Goal: Task Accomplishment & Management: Use online tool/utility

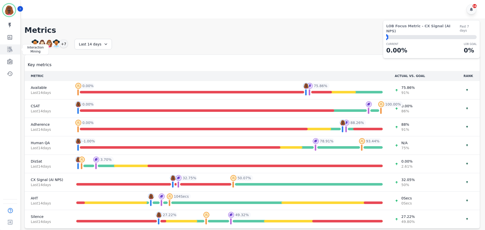
click at [13, 51] on link "Sidebar" at bounding box center [10, 49] width 19 height 10
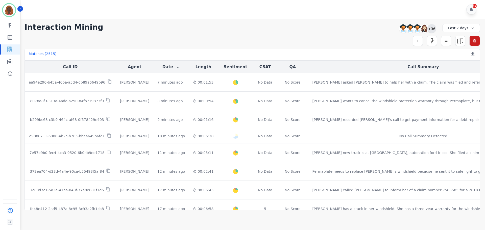
click at [432, 30] on div "+36" at bounding box center [431, 28] width 9 height 9
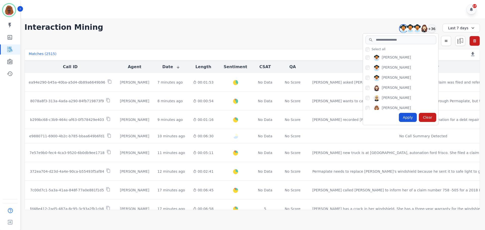
click at [409, 123] on div "Apply Clear" at bounding box center [400, 117] width 75 height 15
click at [409, 120] on div "Apply" at bounding box center [408, 117] width 18 height 9
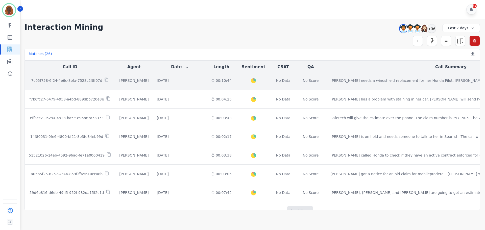
scroll to position [258, 0]
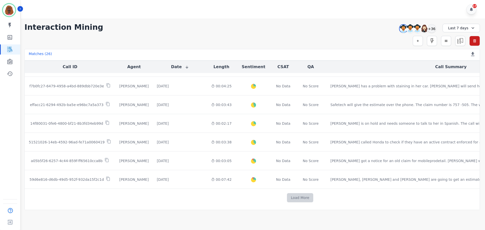
click at [287, 196] on button "Load More" at bounding box center [300, 197] width 27 height 9
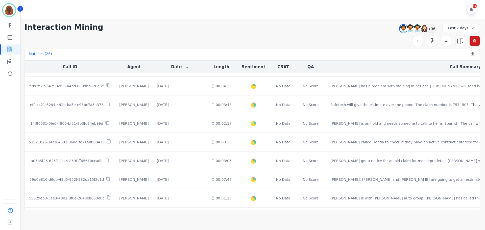
click at [463, 26] on div "Last 7 days" at bounding box center [460, 28] width 37 height 9
click at [459, 39] on li "Custom" at bounding box center [464, 39] width 25 height 5
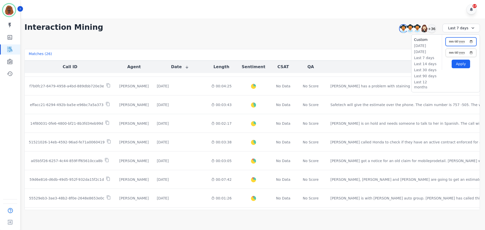
click at [470, 42] on input "**********" at bounding box center [460, 41] width 31 height 9
type input "**********"
click at [465, 64] on button "Apply" at bounding box center [461, 64] width 18 height 9
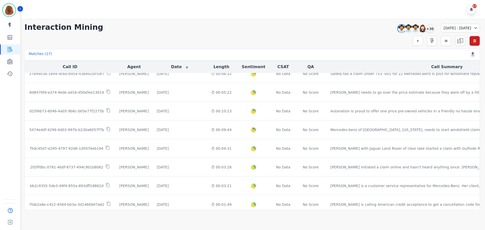
scroll to position [202, 0]
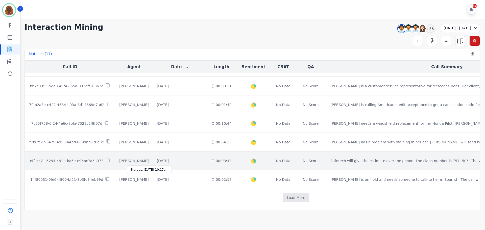
click at [163, 161] on div "[DATE]" at bounding box center [163, 160] width 12 height 5
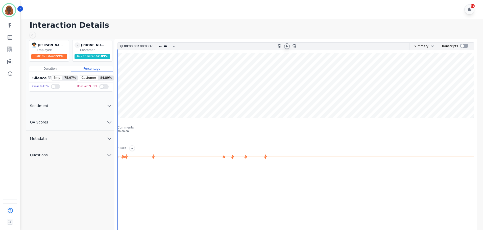
click at [289, 47] on div at bounding box center [287, 46] width 6 height 6
click at [102, 123] on button "QA Scores" at bounding box center [70, 122] width 88 height 16
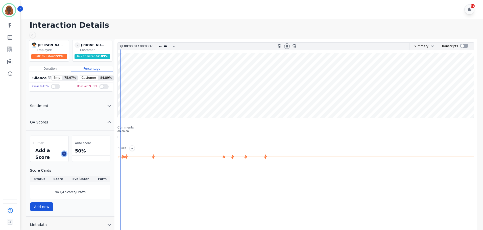
click at [65, 153] on icon at bounding box center [64, 154] width 3 height 3
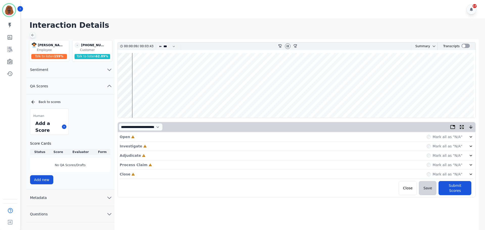
click at [34, 36] on icon at bounding box center [33, 35] width 4 height 4
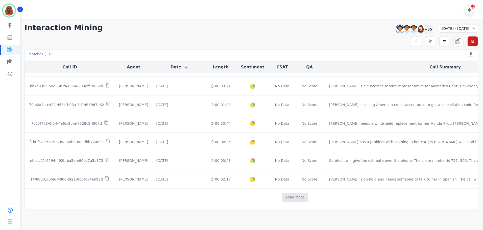
scroll to position [198, 0]
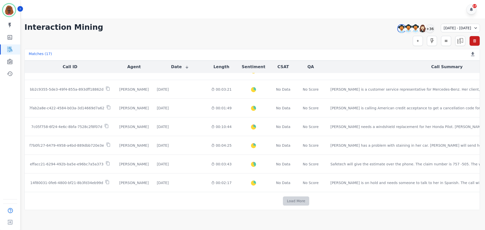
click at [283, 201] on button "Load More" at bounding box center [296, 200] width 27 height 9
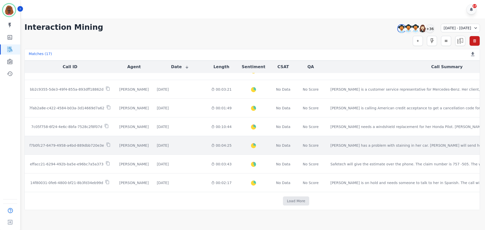
click at [240, 147] on div "Created with Highcharts 10.2.0 Overall Positive: 25.4 ( 25.4 )% Neutral: 71.8 (…" at bounding box center [254, 145] width 28 height 18
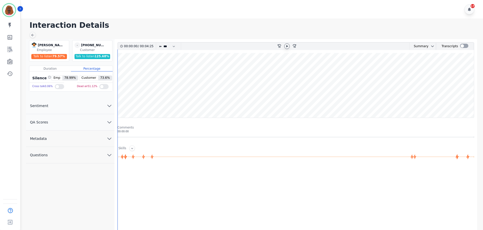
click at [286, 47] on icon at bounding box center [287, 46] width 4 height 4
click at [108, 125] on icon "chevron down" at bounding box center [109, 122] width 6 height 6
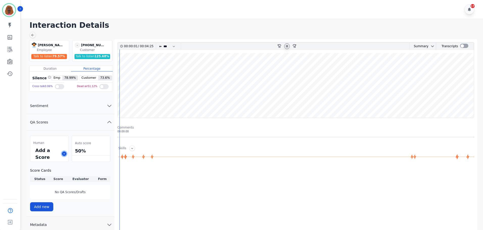
click at [65, 154] on button at bounding box center [64, 154] width 5 height 5
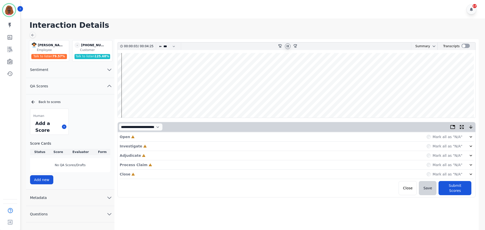
click at [177, 136] on div "Open Incomplete Mark all as "N/A"" at bounding box center [297, 136] width 354 height 9
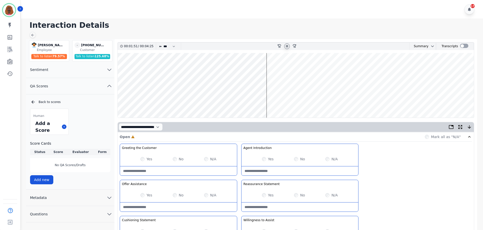
click at [146, 101] on wave at bounding box center [296, 85] width 356 height 65
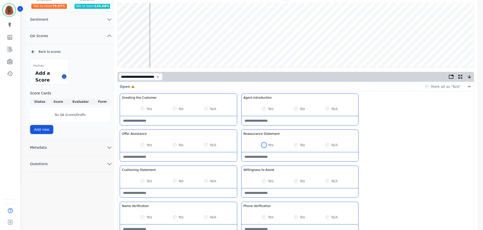
scroll to position [51, 0]
click at [158, 52] on wave at bounding box center [296, 35] width 356 height 65
click at [169, 51] on wave at bounding box center [296, 35] width 356 height 65
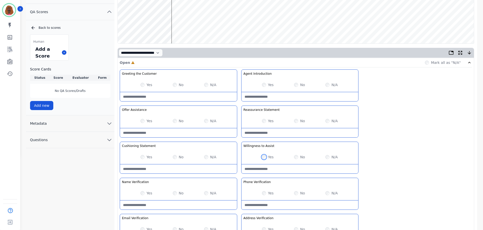
scroll to position [147, 0]
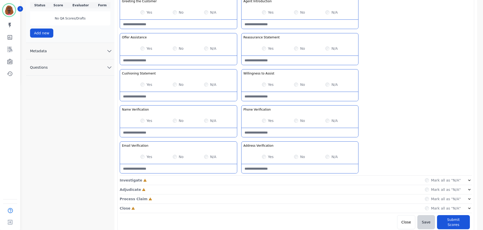
click at [147, 181] on div "Investigate Incomplete Mark all as "N/A"" at bounding box center [296, 180] width 352 height 9
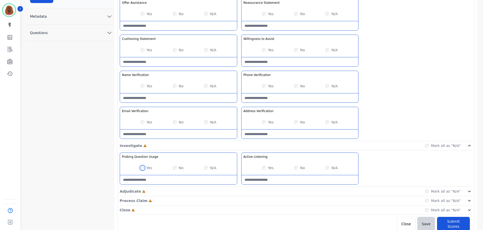
scroll to position [183, 0]
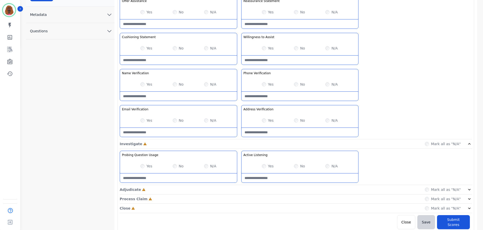
click at [237, 190] on div "Adjudicate Incomplete Mark all as "N/A"" at bounding box center [296, 189] width 352 height 9
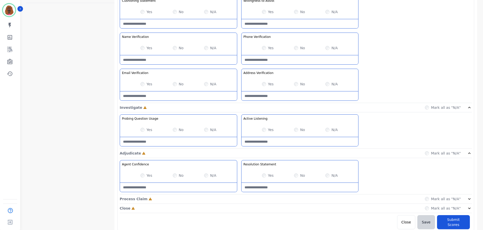
click at [236, 200] on div "Process Claim Incomplete Mark all as "N/A"" at bounding box center [296, 198] width 352 height 9
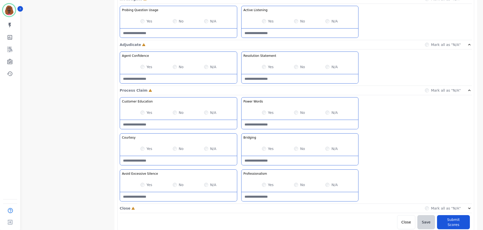
click at [237, 207] on div "Close Incomplete Mark all as "N/A"" at bounding box center [296, 208] width 352 height 9
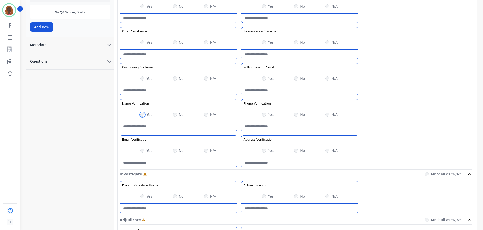
scroll to position [153, 0]
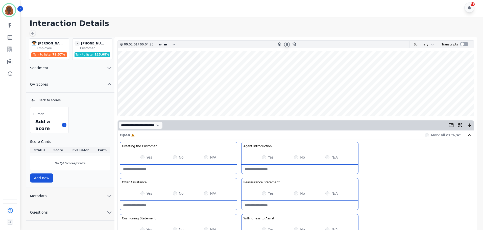
click at [212, 98] on wave at bounding box center [296, 83] width 356 height 65
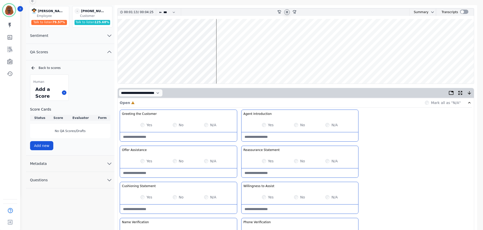
scroll to position [0, 0]
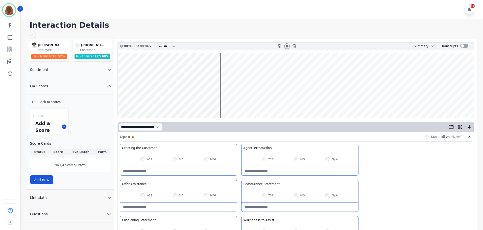
click at [246, 101] on wave at bounding box center [296, 85] width 356 height 65
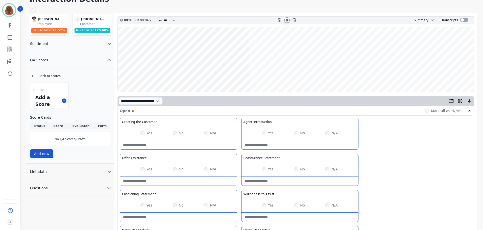
scroll to position [25, 0]
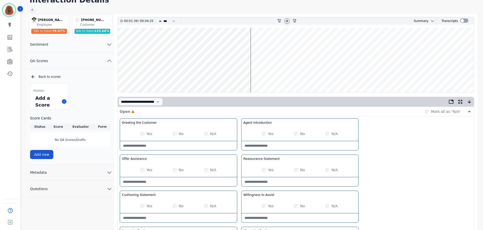
click at [257, 76] on wave at bounding box center [296, 60] width 356 height 65
click at [277, 76] on wave at bounding box center [296, 60] width 356 height 65
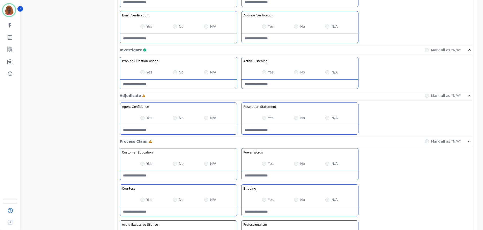
scroll to position [278, 0]
click at [294, 213] on Claim-Bridging-note at bounding box center [299, 211] width 117 height 9
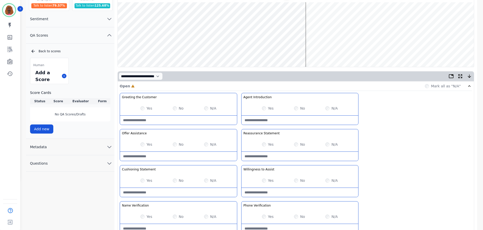
scroll to position [51, 0]
type Claim-Bridging-note "**********"
click at [325, 18] on wave at bounding box center [296, 35] width 356 height 65
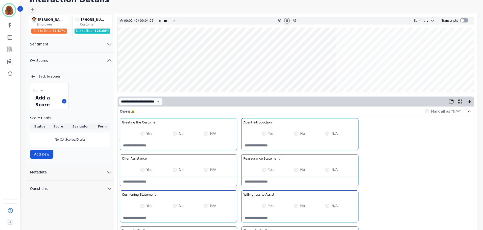
scroll to position [25, 0]
click at [290, 75] on wave at bounding box center [296, 60] width 356 height 65
click at [286, 76] on wave at bounding box center [296, 60] width 356 height 65
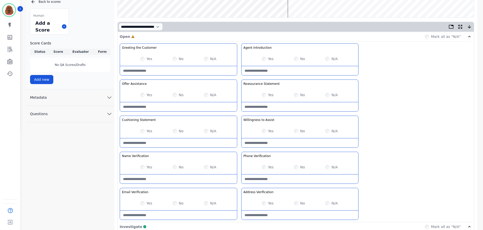
scroll to position [101, 0]
click at [175, 131] on div "Yes No N/A" at bounding box center [178, 130] width 117 height 14
drag, startPoint x: 170, startPoint y: 148, endPoint x: 173, endPoint y: 143, distance: 6.1
click at [170, 147] on div "Greeting the Customer Welcome is where we quickly greet our customer as a known…" at bounding box center [296, 132] width 352 height 179
click at [173, 143] on Statement-note at bounding box center [178, 142] width 117 height 9
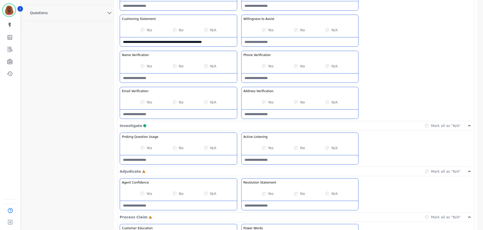
scroll to position [202, 0]
type Statement-note "**********"
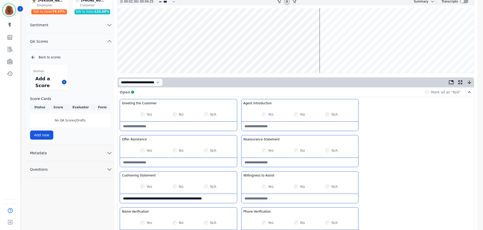
scroll to position [0, 0]
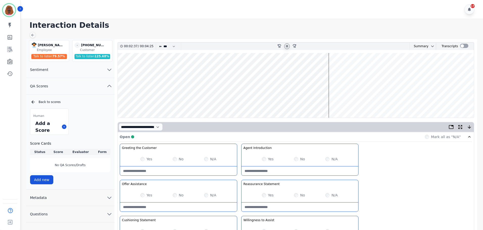
click at [330, 101] on wave at bounding box center [296, 85] width 356 height 65
click at [382, 69] on wave at bounding box center [296, 85] width 356 height 65
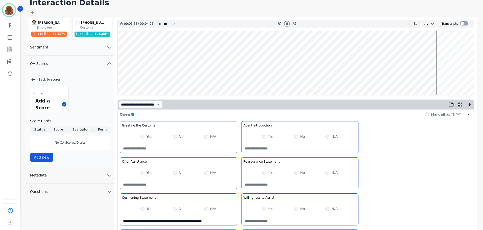
scroll to position [22, 0]
click at [440, 78] on wave at bounding box center [296, 63] width 356 height 65
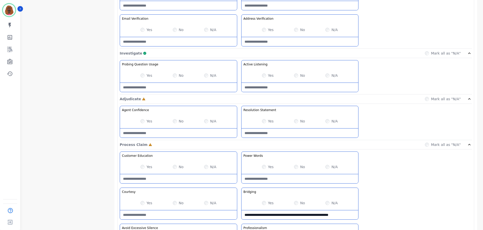
click at [298, 167] on div "No" at bounding box center [299, 166] width 11 height 5
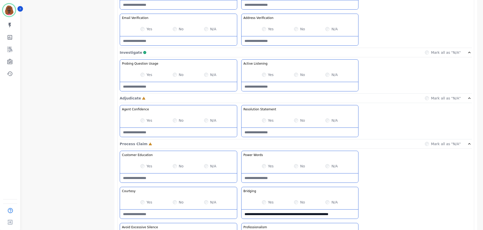
click at [294, 168] on div "No" at bounding box center [299, 166] width 11 height 5
click at [292, 179] on Words-note at bounding box center [299, 177] width 117 height 9
type Words-note "**********"
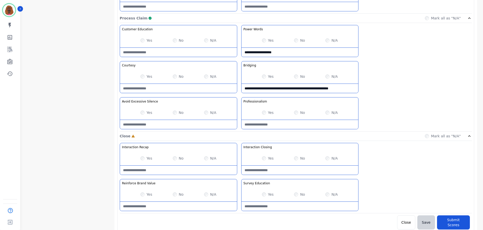
scroll to position [401, 0]
click at [292, 170] on Closing-note at bounding box center [299, 169] width 117 height 9
type Closing-note "**********"
click at [288, 206] on Education-note at bounding box center [299, 206] width 117 height 9
type Education-note "**********"
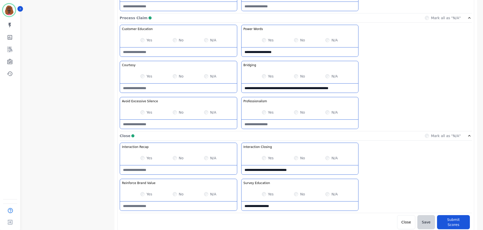
click at [173, 202] on Value-note at bounding box center [178, 206] width 117 height 9
type Value-note "**********"
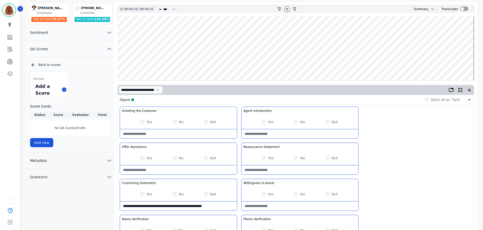
scroll to position [0, 0]
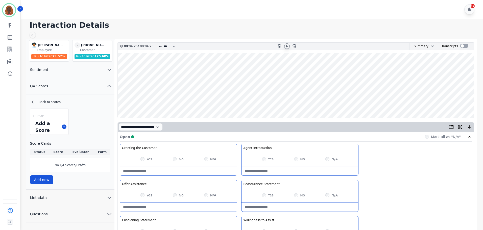
click at [119, 100] on wave at bounding box center [296, 85] width 356 height 65
click at [287, 45] on icon at bounding box center [287, 46] width 4 height 4
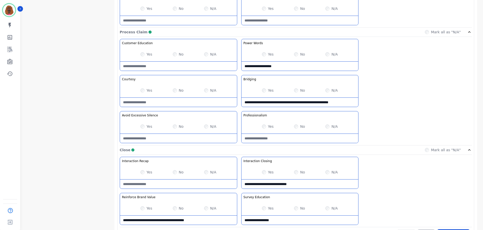
scroll to position [401, 0]
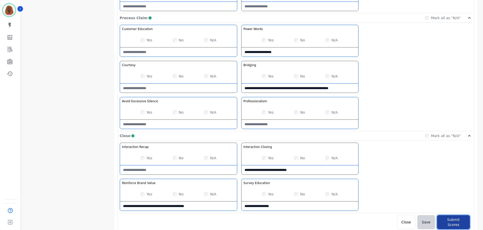
click at [451, 218] on button "Submit Scores" at bounding box center [453, 222] width 33 height 14
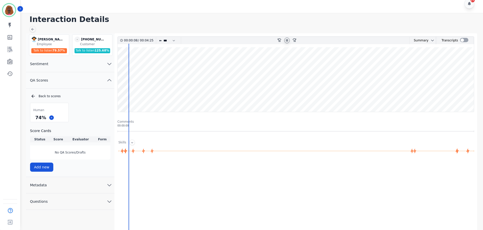
scroll to position [0, 0]
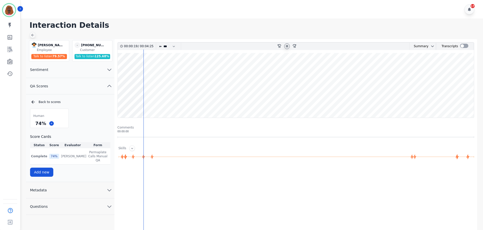
click at [31, 34] on icon at bounding box center [33, 35] width 4 height 4
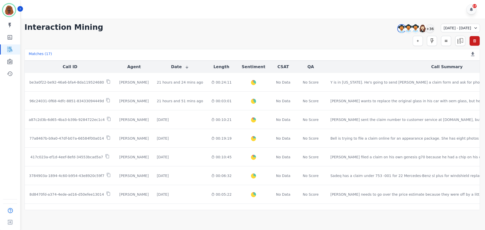
click at [282, 24] on div "**********" at bounding box center [251, 27] width 455 height 9
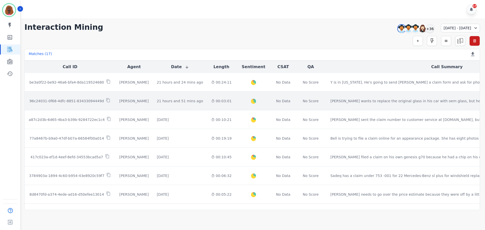
click at [211, 102] on div "00:03:01" at bounding box center [221, 100] width 20 height 5
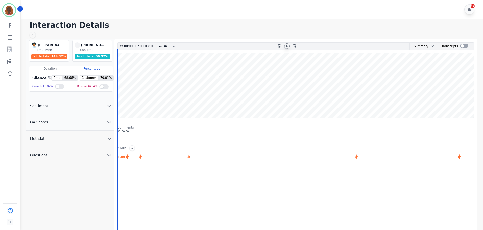
click at [287, 46] on icon at bounding box center [287, 46] width 2 height 2
click at [109, 120] on icon "chevron down" at bounding box center [109, 122] width 6 height 6
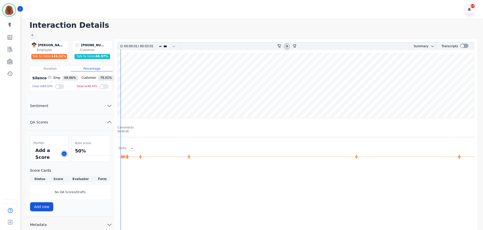
click at [64, 155] on button at bounding box center [64, 154] width 5 height 5
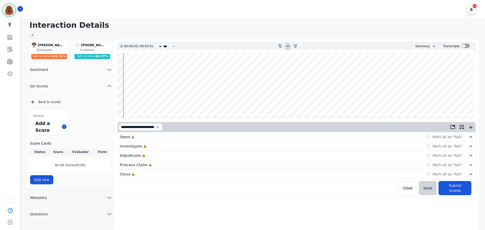
click at [153, 138] on div "Open Incomplete Mark all as "N/A"" at bounding box center [297, 136] width 354 height 9
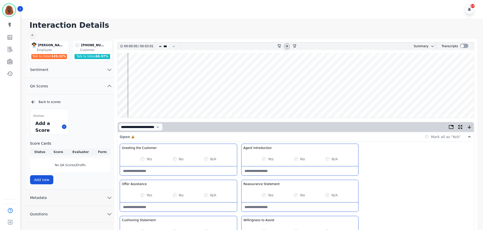
click at [143, 193] on div "Yes" at bounding box center [146, 195] width 12 height 5
click at [158, 69] on wave at bounding box center [296, 85] width 356 height 65
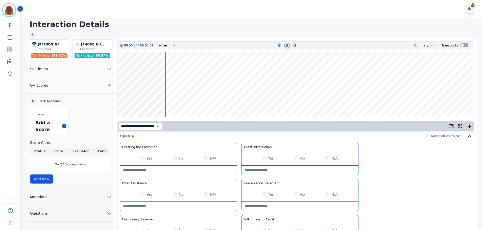
scroll to position [0, 0]
click at [285, 68] on wave at bounding box center [296, 85] width 356 height 65
click at [299, 69] on wave at bounding box center [296, 85] width 356 height 65
click at [311, 68] on wave at bounding box center [296, 85] width 356 height 65
click at [34, 34] on icon at bounding box center [33, 35] width 4 height 4
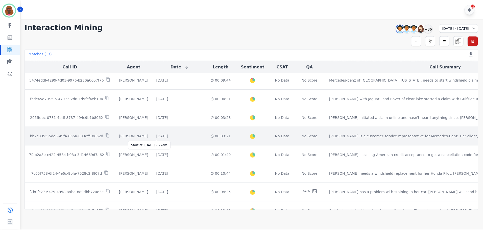
scroll to position [152, 0]
click at [157, 135] on div "[DATE]" at bounding box center [163, 136] width 12 height 5
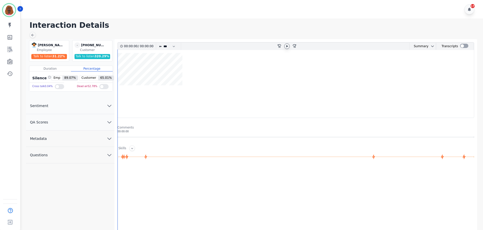
click at [287, 47] on icon at bounding box center [287, 46] width 4 height 4
click at [110, 122] on icon "chevron down" at bounding box center [109, 122] width 6 height 6
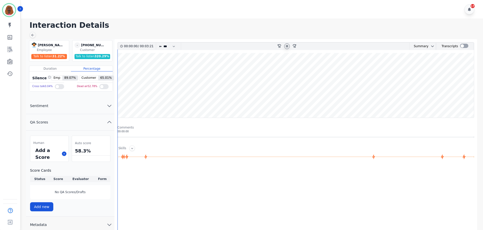
click at [287, 47] on icon at bounding box center [287, 46] width 2 height 2
click at [65, 153] on button at bounding box center [64, 154] width 5 height 5
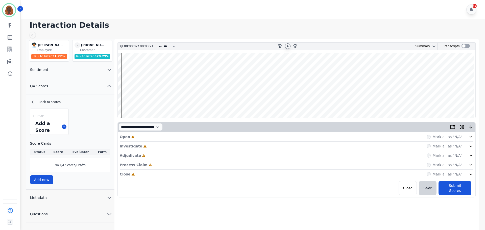
click at [158, 136] on div "Open Incomplete Mark all as "N/A"" at bounding box center [297, 136] width 354 height 9
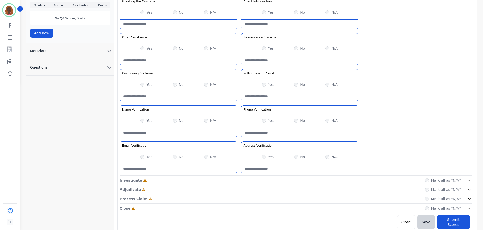
click at [237, 177] on div "Investigate Incomplete Mark all as "N/A"" at bounding box center [296, 180] width 352 height 9
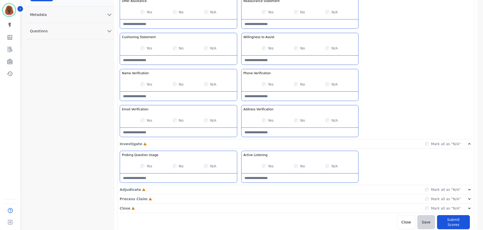
click at [240, 192] on div "Adjudicate Incomplete Mark all as "N/A"" at bounding box center [296, 189] width 352 height 9
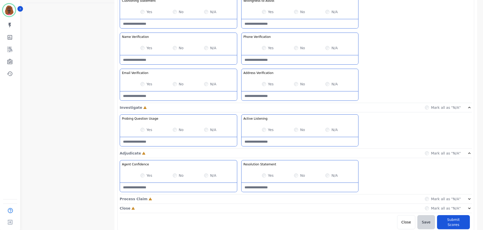
click at [238, 200] on div "Process Claim Incomplete Mark all as "N/A"" at bounding box center [296, 198] width 352 height 9
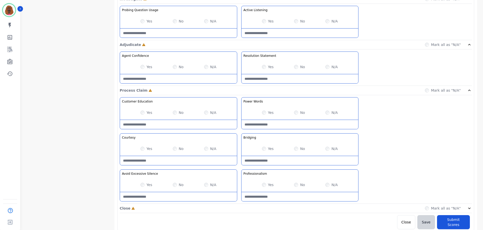
click at [239, 208] on div "Close Incomplete Mark all as "N/A"" at bounding box center [296, 208] width 352 height 9
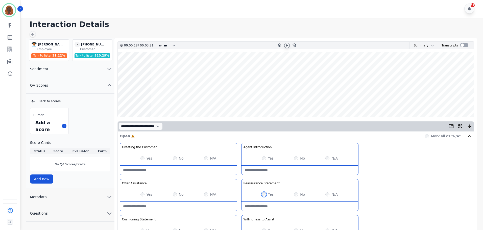
scroll to position [0, 0]
click at [175, 101] on wave at bounding box center [296, 85] width 356 height 65
click at [184, 69] on wave at bounding box center [296, 85] width 356 height 65
click at [190, 101] on wave at bounding box center [296, 85] width 356 height 65
click at [199, 100] on wave at bounding box center [296, 85] width 356 height 65
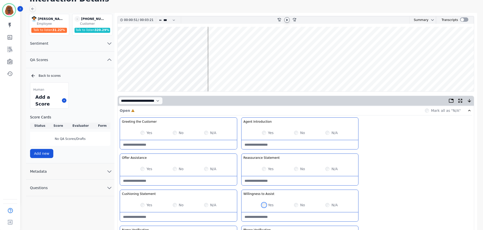
scroll to position [26, 0]
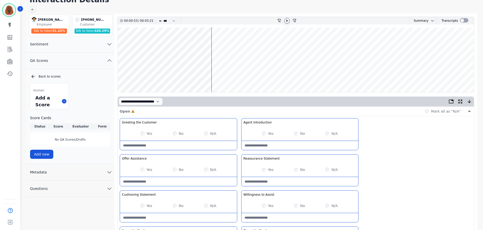
click at [214, 43] on wave at bounding box center [296, 60] width 356 height 65
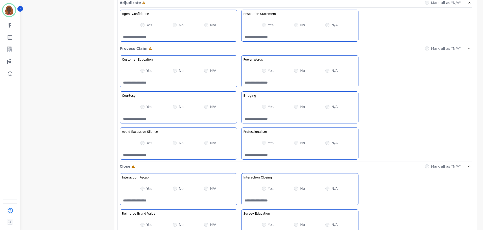
scroll to position [401, 0]
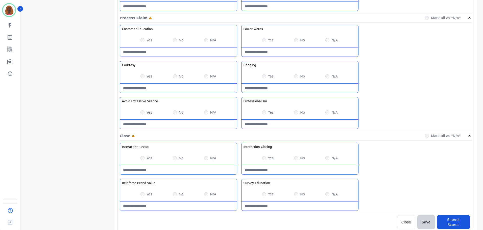
click at [298, 89] on Claim-Bridging-note at bounding box center [299, 88] width 117 height 9
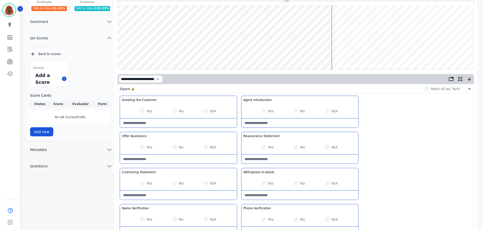
scroll to position [48, 0]
type Claim-Bridging-note "**********"
click at [333, 54] on wave at bounding box center [296, 37] width 356 height 65
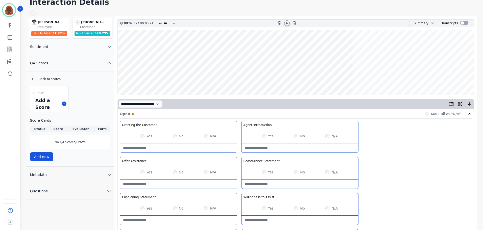
scroll to position [22, 0]
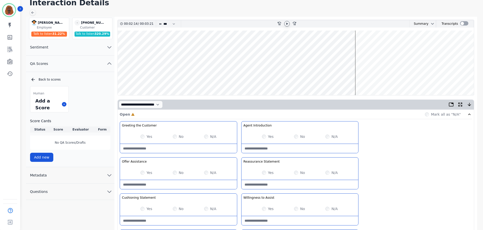
click at [356, 77] on wave at bounding box center [296, 63] width 356 height 65
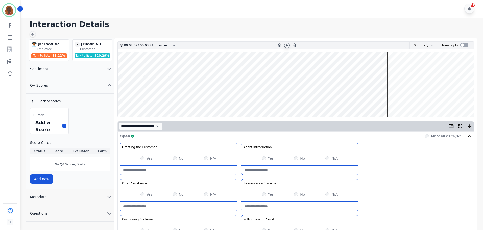
scroll to position [0, 0]
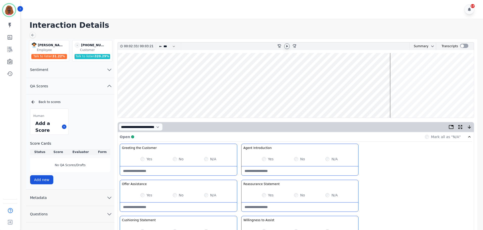
click at [392, 101] on wave at bounding box center [296, 85] width 356 height 65
click at [395, 103] on wave at bounding box center [296, 85] width 356 height 65
click at [404, 68] on wave at bounding box center [296, 85] width 356 height 65
click at [426, 101] on wave at bounding box center [296, 85] width 356 height 65
click at [420, 68] on wave at bounding box center [296, 85] width 356 height 65
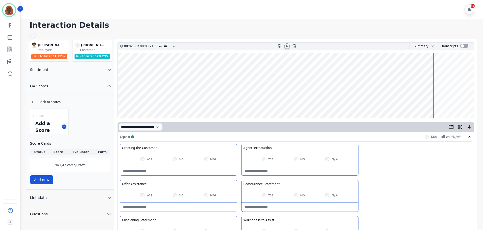
click at [436, 68] on wave at bounding box center [296, 85] width 356 height 65
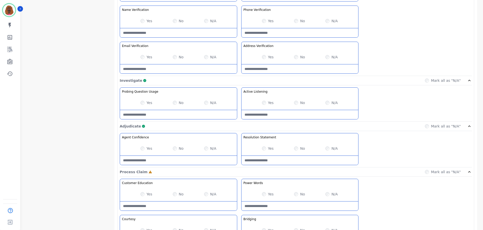
scroll to position [247, 0]
click at [296, 206] on Words-note at bounding box center [299, 205] width 117 height 9
type Words-note "**********"
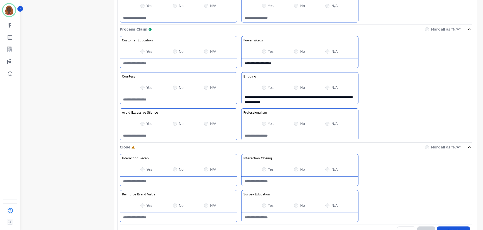
scroll to position [401, 0]
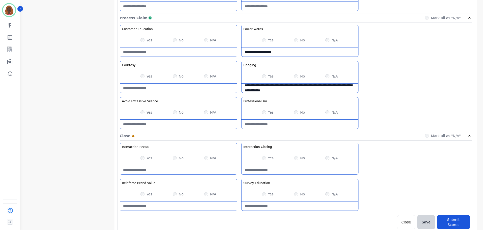
click at [291, 202] on Education-note at bounding box center [299, 206] width 117 height 9
type Education-note "**********"
click at [171, 203] on Value-note at bounding box center [178, 206] width 117 height 9
type Value-note "**********"
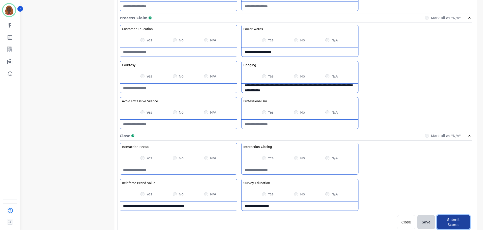
click at [449, 216] on button "Submit Scores" at bounding box center [453, 222] width 33 height 14
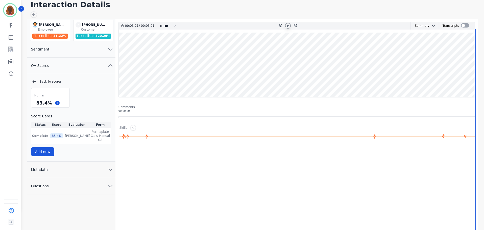
scroll to position [0, 0]
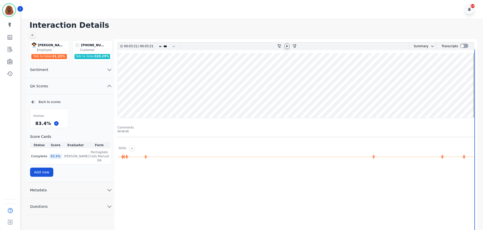
click at [34, 35] on icon at bounding box center [33, 35] width 4 height 4
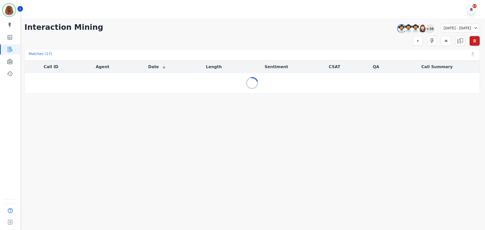
click at [426, 28] on div "+36" at bounding box center [430, 28] width 9 height 9
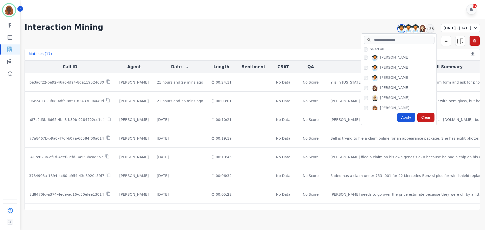
click at [361, 55] on div "[PERSON_NAME] [PERSON_NAME] [PERSON_NAME] [PERSON_NAME] [PERSON_NAME] [PERSON_N…" at bounding box center [398, 81] width 75 height 57
click at [397, 117] on div "Apply" at bounding box center [406, 117] width 18 height 9
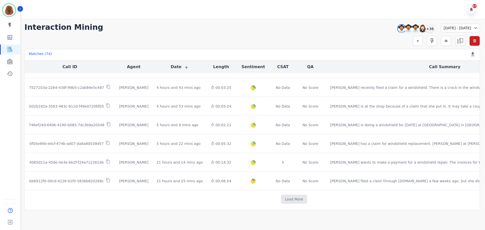
scroll to position [258, 0]
click at [281, 202] on button "Load More" at bounding box center [294, 197] width 27 height 9
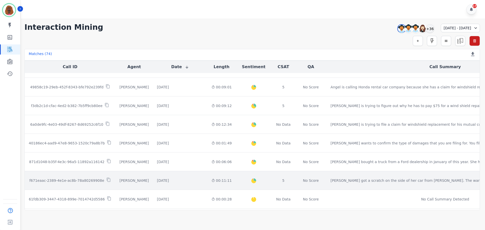
scroll to position [632, 0]
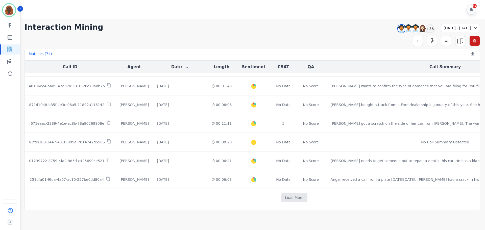
click at [247, 192] on td "Load More" at bounding box center [294, 198] width 539 height 18
click at [281, 196] on button "Load More" at bounding box center [294, 197] width 27 height 9
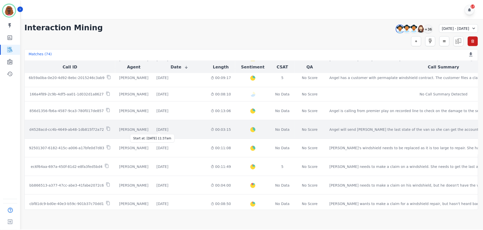
scroll to position [808, 0]
click at [182, 130] on div "[DATE] Start at: [DATE] 11:37am" at bounding box center [180, 129] width 46 height 5
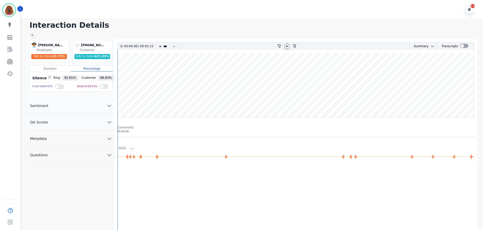
click at [286, 47] on icon at bounding box center [287, 46] width 2 height 2
click at [98, 121] on button "QA Scores" at bounding box center [70, 122] width 88 height 16
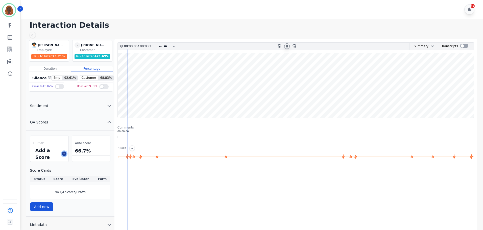
click at [62, 153] on button at bounding box center [64, 154] width 5 height 5
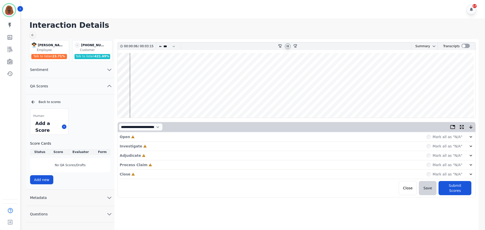
click at [198, 139] on div "Open Incomplete Mark all as "N/A"" at bounding box center [297, 136] width 354 height 9
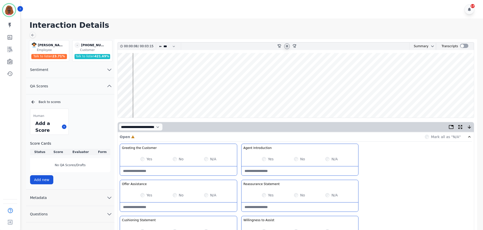
click at [262, 158] on div "Yes" at bounding box center [268, 159] width 12 height 5
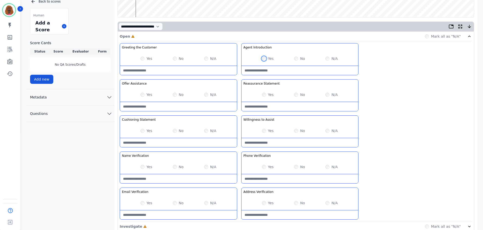
scroll to position [101, 0]
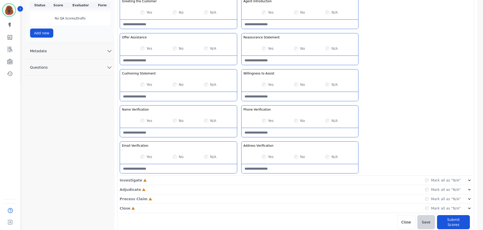
click at [242, 180] on div "Investigate Incomplete Mark all as "N/A"" at bounding box center [296, 180] width 352 height 9
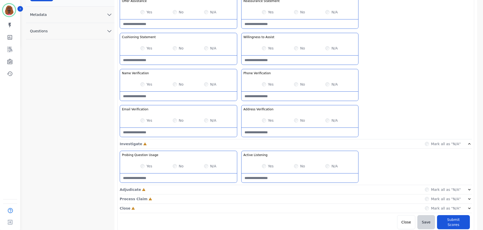
click at [237, 186] on div "Adjudicate Incomplete Mark all as "N/A"" at bounding box center [296, 189] width 352 height 9
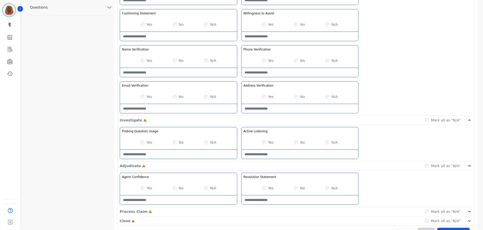
scroll to position [219, 0]
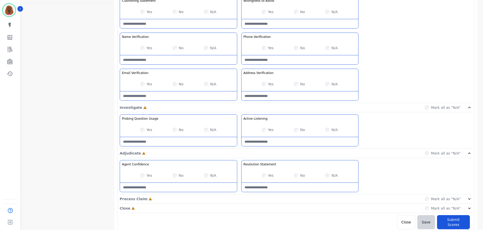
click at [239, 200] on div "Process Claim Incomplete Mark all as "N/A"" at bounding box center [296, 198] width 352 height 9
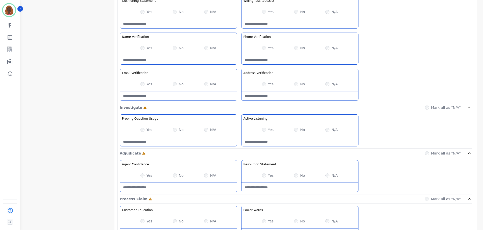
scroll to position [328, 0]
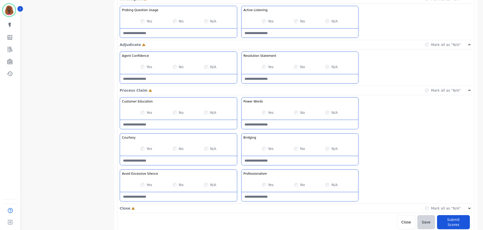
click at [235, 209] on div "Close Incomplete Mark all as "N/A"" at bounding box center [296, 208] width 352 height 9
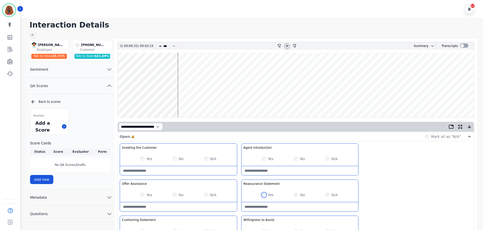
scroll to position [0, 0]
click at [180, 103] on wave at bounding box center [296, 85] width 356 height 65
click at [185, 66] on wave at bounding box center [296, 85] width 356 height 65
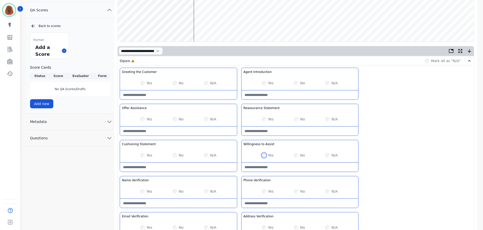
scroll to position [76, 0]
click at [198, 26] on wave at bounding box center [296, 9] width 356 height 65
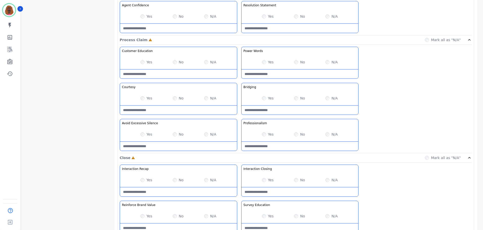
scroll to position [379, 0]
click at [169, 149] on Silence-note at bounding box center [178, 145] width 117 height 9
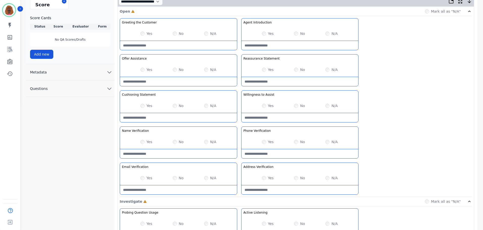
scroll to position [126, 0]
type Silence-note "**********"
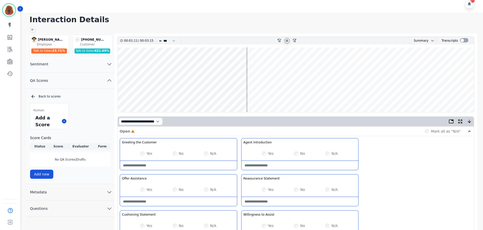
scroll to position [0, 0]
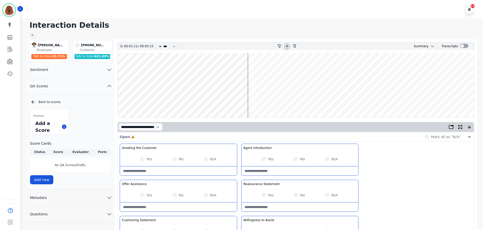
click at [223, 101] on wave at bounding box center [296, 85] width 356 height 65
click at [231, 101] on wave at bounding box center [296, 85] width 356 height 65
click at [238, 101] on wave at bounding box center [296, 85] width 356 height 65
click at [243, 101] on wave at bounding box center [296, 85] width 356 height 65
click at [247, 69] on wave at bounding box center [296, 85] width 356 height 65
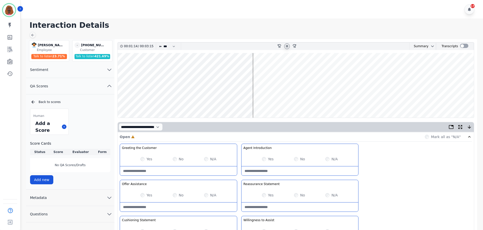
click at [254, 68] on wave at bounding box center [296, 85] width 356 height 65
click at [261, 70] on wave at bounding box center [296, 85] width 356 height 65
click at [270, 101] on wave at bounding box center [296, 85] width 356 height 65
click at [275, 102] on wave at bounding box center [296, 85] width 356 height 65
click at [283, 103] on wave at bounding box center [296, 85] width 356 height 65
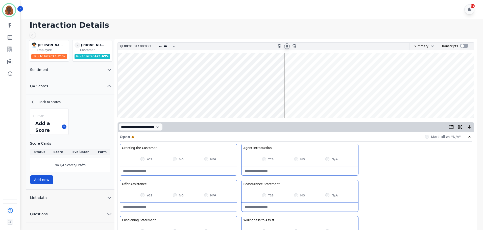
click at [289, 101] on wave at bounding box center [296, 85] width 356 height 65
click at [297, 101] on wave at bounding box center [296, 85] width 356 height 65
click at [303, 101] on wave at bounding box center [296, 85] width 356 height 65
click at [308, 69] on wave at bounding box center [296, 85] width 356 height 65
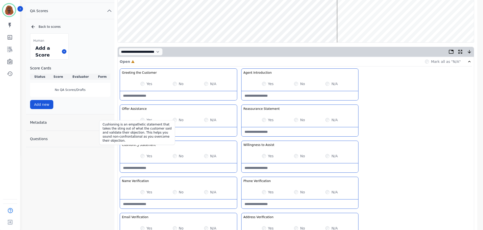
scroll to position [76, 0]
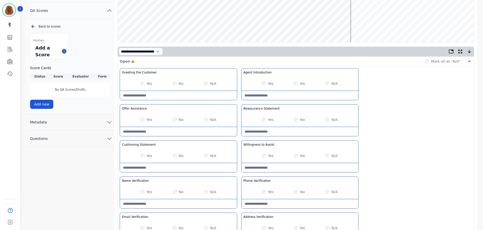
click at [208, 157] on div "N/A" at bounding box center [210, 155] width 12 height 5
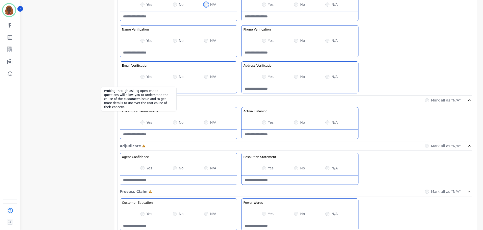
scroll to position [227, 0]
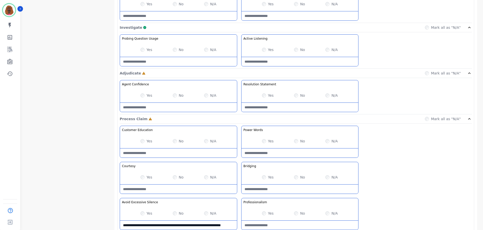
click at [293, 181] on div "Yes No N/A" at bounding box center [299, 177] width 117 height 14
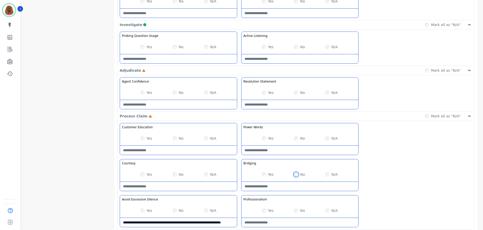
scroll to position [303, 0]
click at [291, 180] on div "Yes No N/A" at bounding box center [299, 174] width 117 height 14
click at [290, 187] on Claim-Bridging-note at bounding box center [299, 186] width 117 height 9
type Claim-Bridging-note "**********"
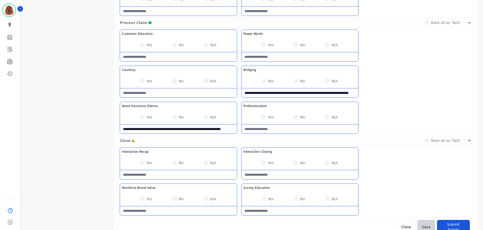
scroll to position [401, 0]
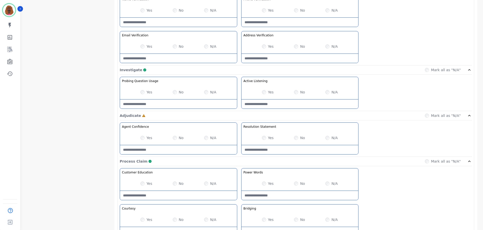
click at [265, 192] on Words-note at bounding box center [299, 195] width 117 height 9
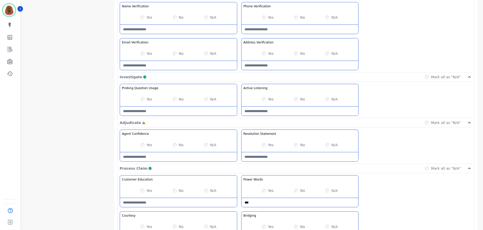
scroll to position [250, 0]
type Words-note "**********"
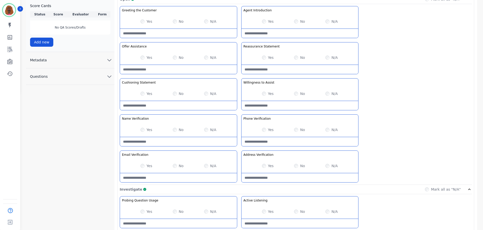
scroll to position [137, 0]
click at [180, 105] on Statement-note at bounding box center [178, 105] width 117 height 9
type Statement-note "**********"
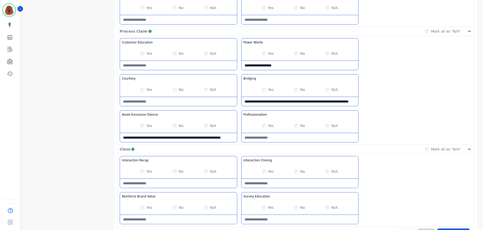
scroll to position [401, 0]
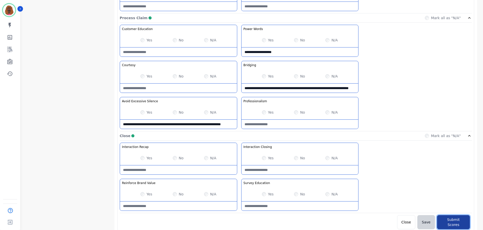
click at [454, 220] on button "Submit Scores" at bounding box center [453, 222] width 33 height 14
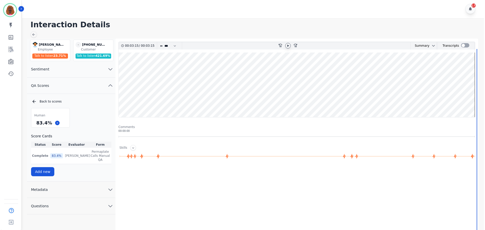
scroll to position [0, 0]
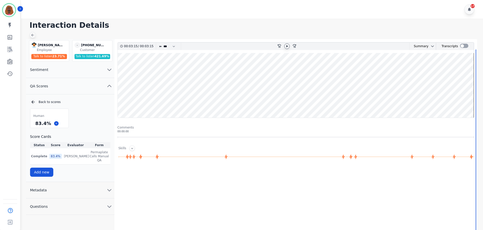
click at [36, 34] on div at bounding box center [33, 35] width 6 height 6
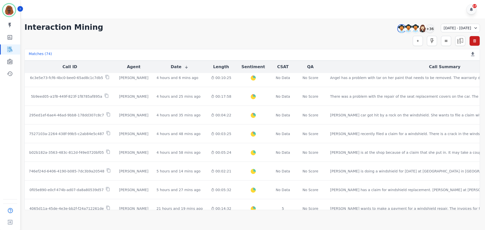
scroll to position [258, 0]
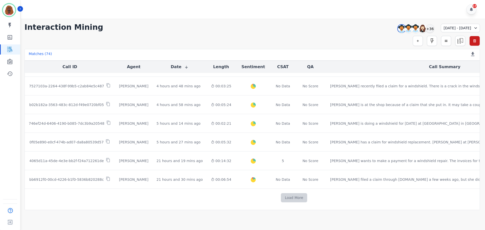
click at [281, 197] on button "Load More" at bounding box center [294, 197] width 27 height 9
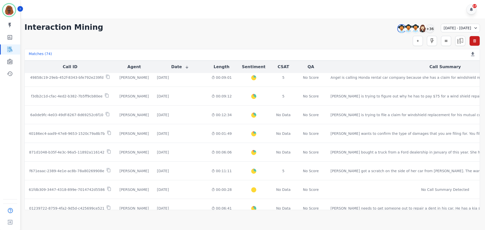
scroll to position [632, 0]
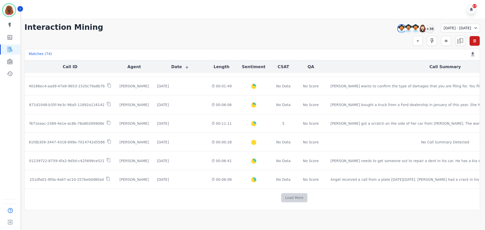
click at [281, 199] on button "Load More" at bounding box center [294, 197] width 27 height 9
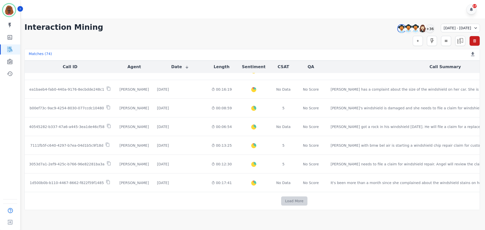
click at [281, 203] on button "Load More" at bounding box center [294, 200] width 27 height 9
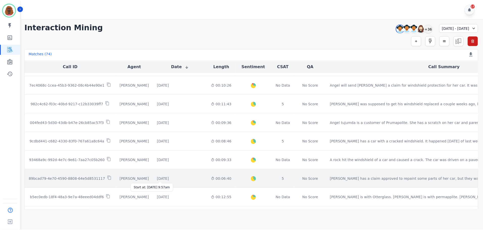
scroll to position [1113, 0]
click at [162, 176] on td "[DATE] Start at: [DATE] 9:57am" at bounding box center [180, 179] width 54 height 19
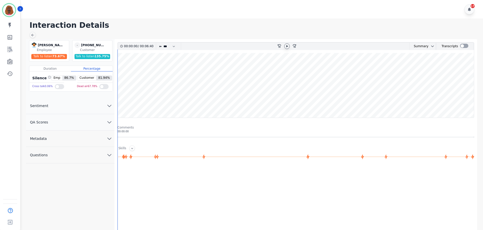
click at [286, 46] on icon at bounding box center [287, 46] width 4 height 4
click at [103, 122] on button "QA Scores" at bounding box center [70, 122] width 88 height 16
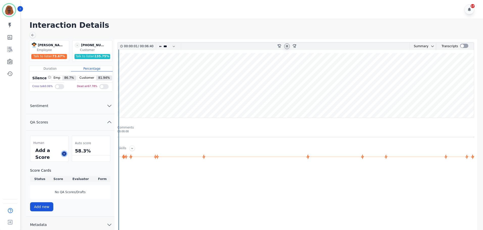
click at [63, 155] on icon at bounding box center [64, 154] width 3 height 3
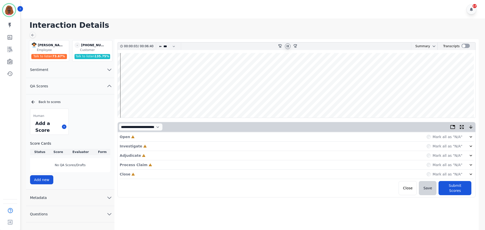
click at [140, 138] on div "Open Incomplete Mark all as "N/A"" at bounding box center [297, 136] width 354 height 9
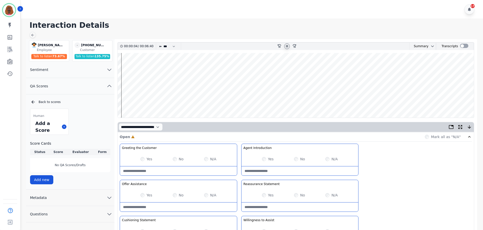
click at [261, 160] on div "Yes No N/A" at bounding box center [299, 159] width 117 height 14
click at [266, 160] on div "Yes" at bounding box center [268, 159] width 12 height 5
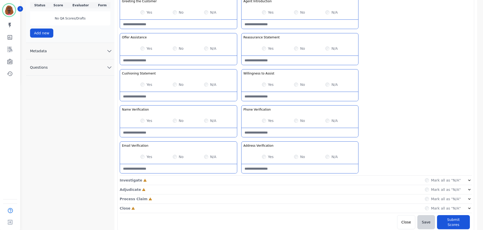
click at [239, 180] on div "Investigate Incomplete Mark all as "N/A"" at bounding box center [296, 180] width 352 height 9
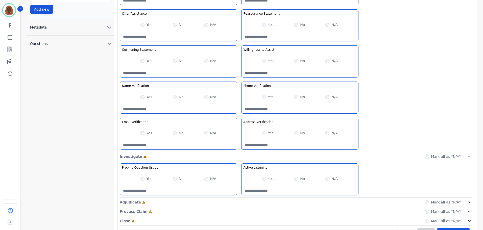
scroll to position [183, 0]
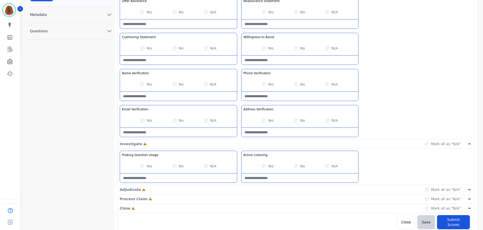
click at [239, 191] on div "Adjudicate Incomplete Mark all as "N/A"" at bounding box center [296, 189] width 352 height 9
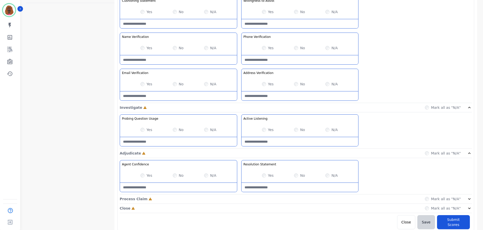
click at [238, 201] on div "Process Claim Incomplete Mark all as "N/A"" at bounding box center [296, 198] width 352 height 9
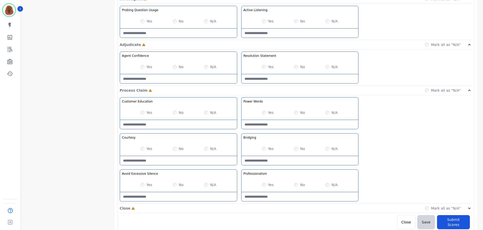
click at [238, 206] on div "Close Incomplete Mark all as "N/A"" at bounding box center [296, 208] width 352 height 9
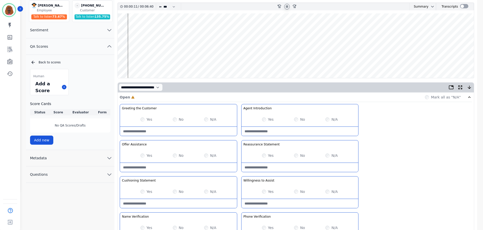
scroll to position [0, 0]
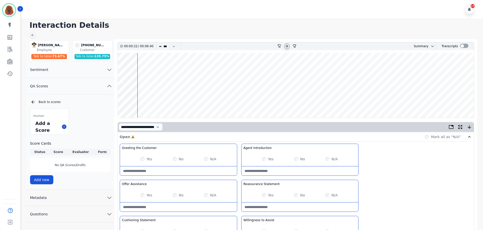
click at [138, 70] on wave at bounding box center [296, 85] width 356 height 65
click at [147, 68] on wave at bounding box center [296, 85] width 356 height 65
click at [167, 101] on wave at bounding box center [296, 85] width 356 height 65
click at [170, 68] on wave at bounding box center [296, 85] width 356 height 65
click at [177, 101] on wave at bounding box center [296, 85] width 356 height 65
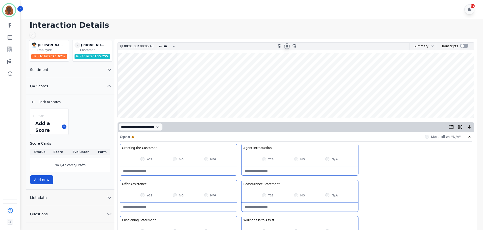
click at [186, 69] on wave at bounding box center [296, 85] width 356 height 65
click at [193, 101] on wave at bounding box center [296, 85] width 356 height 65
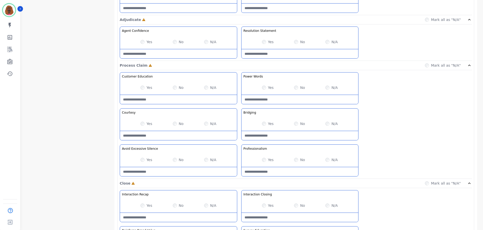
scroll to position [353, 0]
click at [173, 171] on Silence-note at bounding box center [178, 171] width 117 height 9
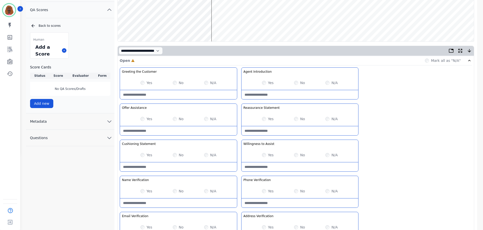
scroll to position [0, 0]
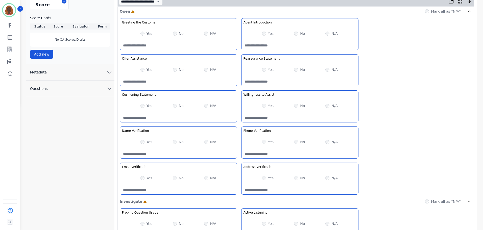
type Silence-note "**********"
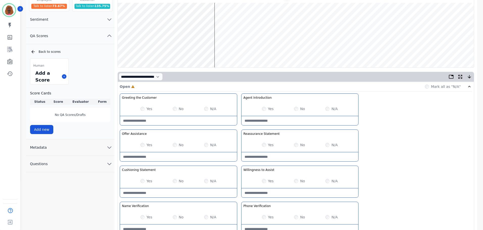
scroll to position [50, 0]
click at [168, 193] on Statement-note at bounding box center [178, 193] width 117 height 9
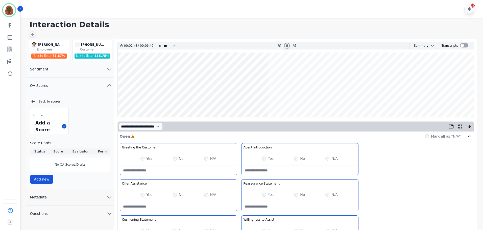
scroll to position [0, 0]
type Statement-note "**********"
click at [250, 102] on wave at bounding box center [296, 85] width 356 height 65
click at [200, 99] on wave at bounding box center [296, 85] width 356 height 65
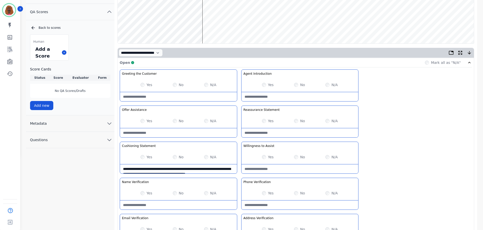
click at [210, 26] on wave at bounding box center [296, 11] width 356 height 65
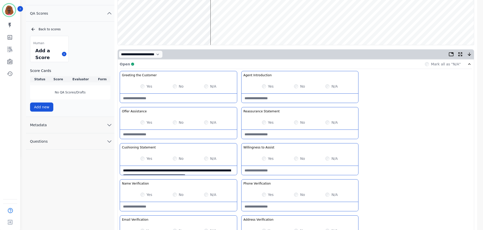
scroll to position [72, 0]
click at [219, 29] on wave at bounding box center [296, 13] width 356 height 65
click at [228, 29] on wave at bounding box center [296, 13] width 356 height 65
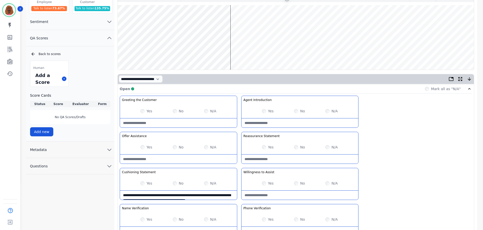
scroll to position [47, 0]
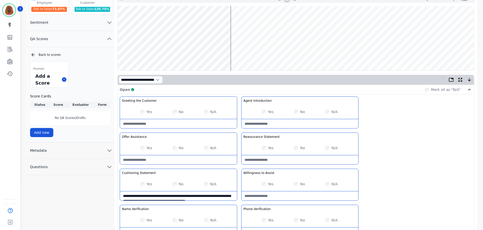
click at [238, 53] on wave at bounding box center [296, 38] width 356 height 65
click at [244, 54] on wave at bounding box center [296, 38] width 356 height 65
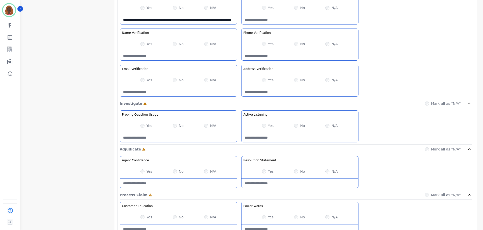
scroll to position [224, 0]
click at [293, 140] on Listening-note at bounding box center [299, 137] width 117 height 9
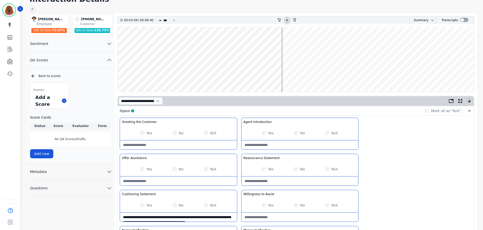
scroll to position [0, 0]
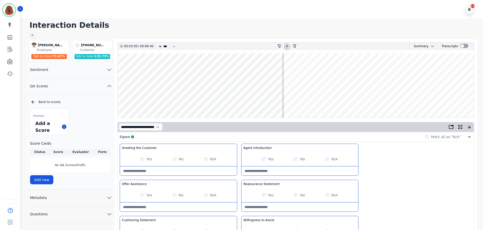
type Listening-note "**********"
click at [300, 100] on wave at bounding box center [296, 85] width 356 height 65
click at [304, 68] on wave at bounding box center [296, 85] width 356 height 65
click at [312, 101] on wave at bounding box center [296, 85] width 356 height 65
click at [327, 101] on wave at bounding box center [296, 85] width 356 height 65
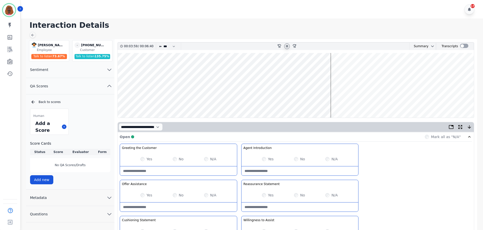
click at [322, 102] on wave at bounding box center [296, 85] width 356 height 65
click at [332, 102] on wave at bounding box center [296, 85] width 356 height 65
click at [342, 101] on wave at bounding box center [296, 85] width 356 height 65
click at [346, 101] on wave at bounding box center [296, 85] width 356 height 65
click at [349, 103] on wave at bounding box center [296, 85] width 356 height 65
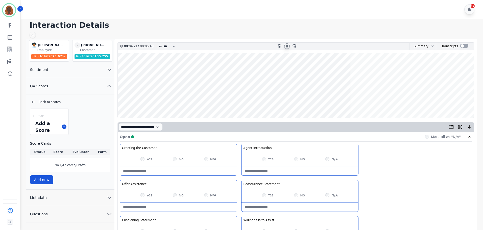
click at [354, 102] on wave at bounding box center [296, 85] width 356 height 65
click at [363, 100] on wave at bounding box center [296, 85] width 356 height 65
click at [369, 99] on wave at bounding box center [296, 85] width 356 height 65
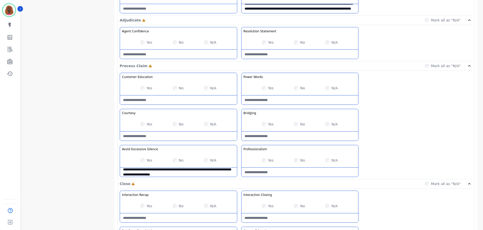
scroll to position [353, 0]
drag, startPoint x: 289, startPoint y: 136, endPoint x: 293, endPoint y: 138, distance: 4.4
click at [289, 136] on Claim-Bridging-note at bounding box center [299, 135] width 117 height 9
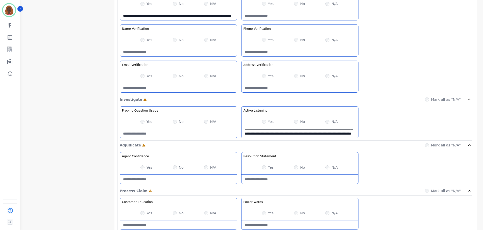
scroll to position [227, 0]
type Claim-Bridging-note "**********"
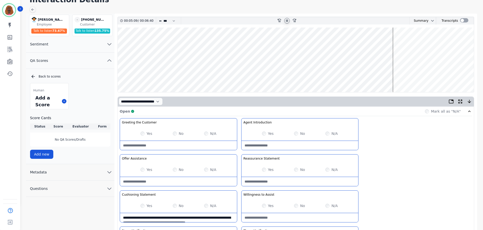
scroll to position [25, 0]
click at [400, 74] on wave at bounding box center [296, 60] width 356 height 65
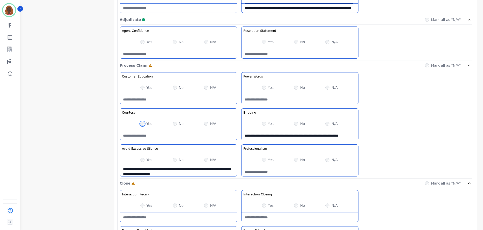
scroll to position [353, 0]
click at [157, 100] on Education-note at bounding box center [178, 99] width 117 height 9
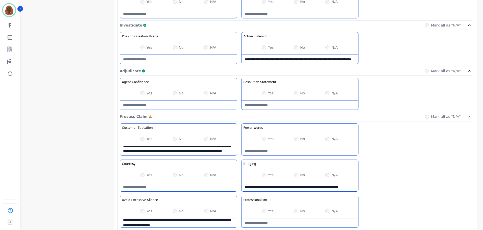
scroll to position [302, 0]
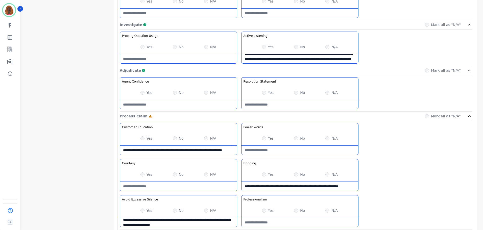
type Education-note "**********"
click at [287, 150] on Words-note at bounding box center [299, 150] width 117 height 9
click at [278, 150] on Words-note "**********" at bounding box center [299, 150] width 117 height 9
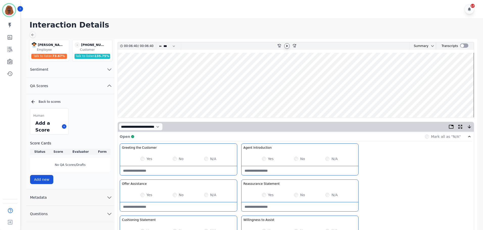
scroll to position [0, 0]
type Words-note "**********"
click at [454, 101] on wave at bounding box center [296, 85] width 356 height 65
click at [289, 46] on div at bounding box center [287, 46] width 6 height 6
click at [460, 101] on wave at bounding box center [296, 85] width 356 height 65
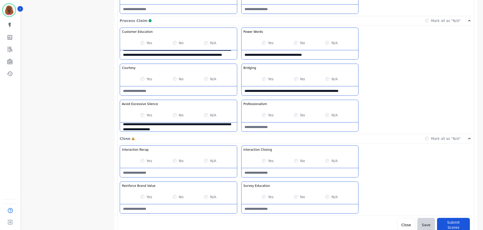
scroll to position [401, 0]
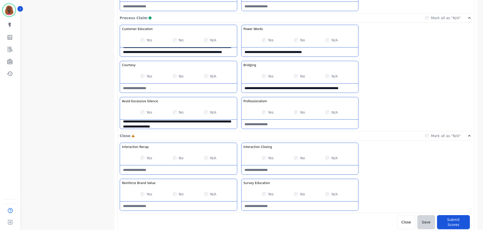
click at [144, 159] on div "Yes" at bounding box center [146, 158] width 12 height 5
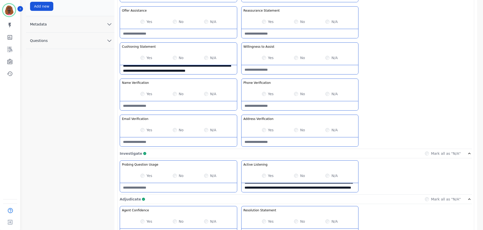
scroll to position [5, 0]
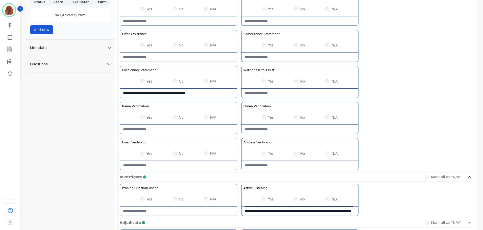
click at [230, 95] on Statement-note "**********" at bounding box center [178, 93] width 117 height 9
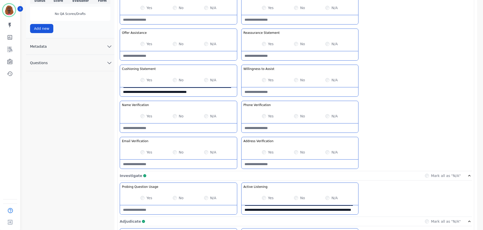
scroll to position [152, 0]
type Statement-note "**********"
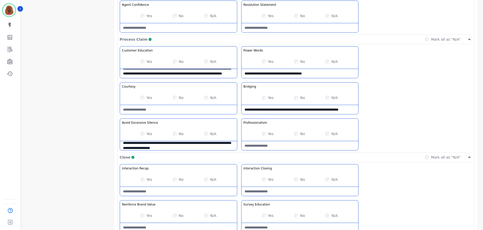
scroll to position [401, 0]
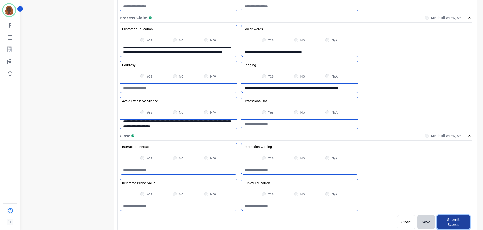
click at [447, 220] on button "Submit Scores" at bounding box center [453, 222] width 33 height 14
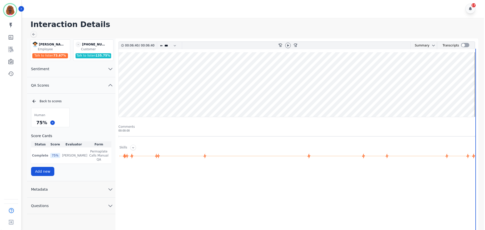
scroll to position [0, 0]
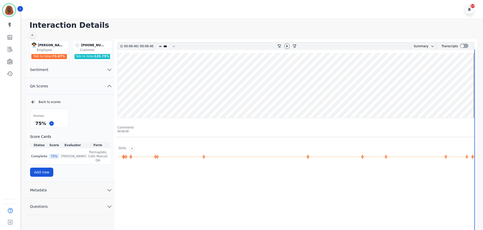
click at [31, 36] on icon at bounding box center [33, 35] width 4 height 4
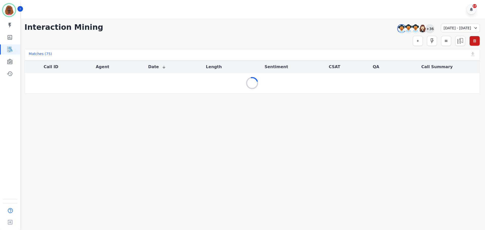
click at [426, 27] on div "+36" at bounding box center [430, 28] width 9 height 9
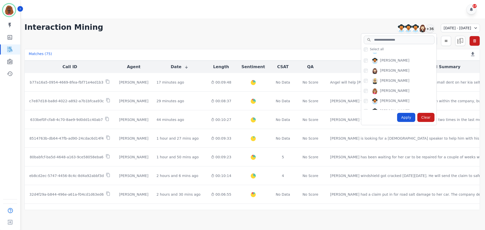
click at [364, 74] on div "[PERSON_NAME]" at bounding box center [400, 72] width 73 height 8
click at [397, 116] on div "Apply" at bounding box center [406, 117] width 18 height 9
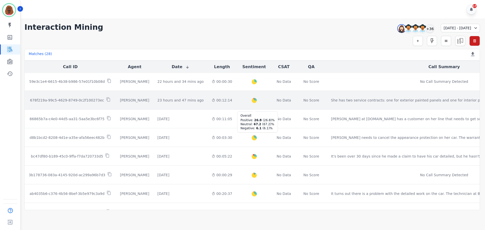
scroll to position [258, 0]
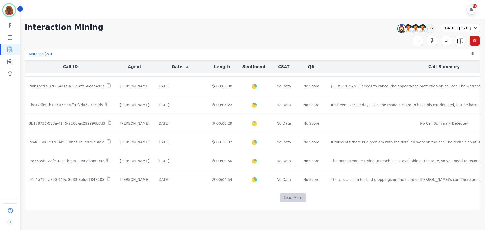
click at [280, 197] on button "Load More" at bounding box center [293, 197] width 27 height 9
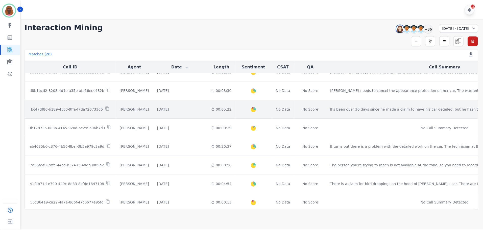
scroll to position [253, 0]
click at [173, 111] on div "[DATE] Start at: [DATE] 1:22pm" at bounding box center [181, 109] width 46 height 5
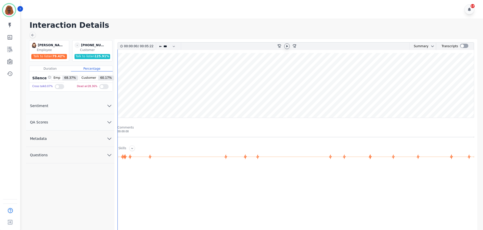
click at [286, 47] on icon at bounding box center [287, 46] width 2 height 2
click at [106, 126] on button "QA Scores" at bounding box center [70, 122] width 88 height 16
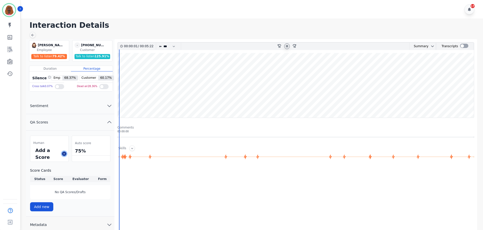
click at [64, 155] on icon at bounding box center [64, 154] width 3 height 3
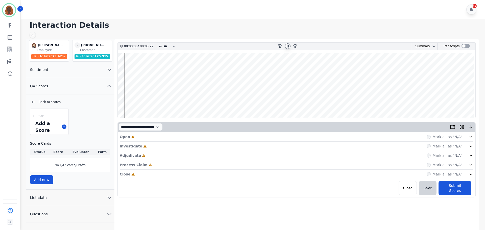
click at [236, 141] on div "Open Incomplete Mark all as "N/A"" at bounding box center [297, 136] width 354 height 9
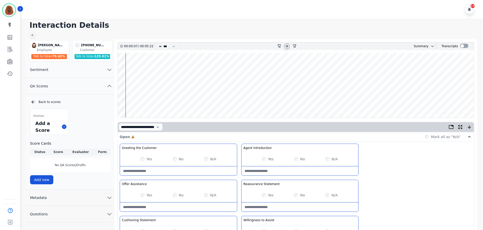
click at [142, 161] on div "Yes" at bounding box center [146, 159] width 12 height 5
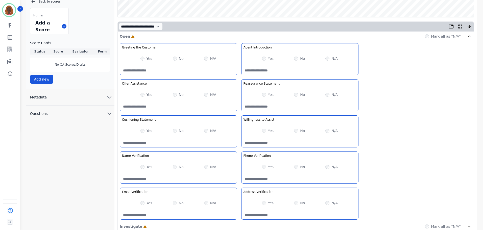
click at [145, 168] on div "Yes" at bounding box center [146, 166] width 12 height 5
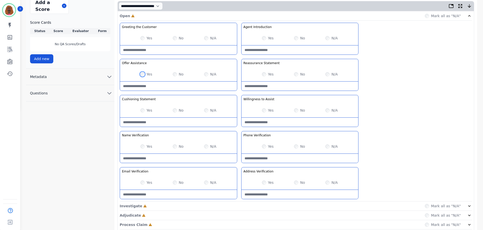
scroll to position [147, 0]
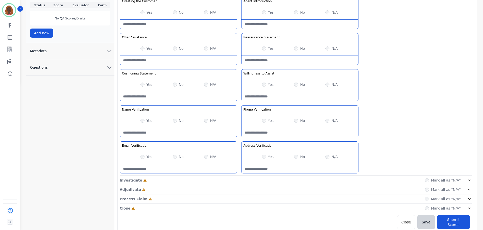
click at [235, 182] on div "Investigate Incomplete Mark all as "N/A"" at bounding box center [296, 180] width 352 height 9
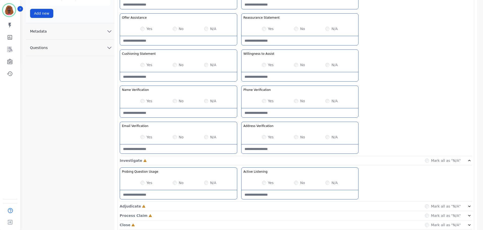
scroll to position [183, 0]
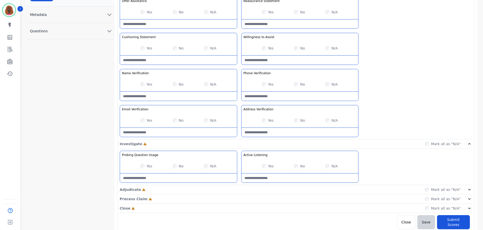
click at [235, 192] on div "Adjudicate Incomplete Mark all as "N/A"" at bounding box center [296, 189] width 352 height 9
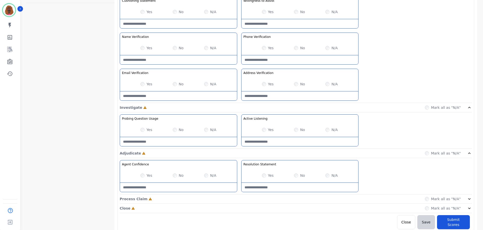
click at [237, 199] on div "Process Claim Incomplete Mark all as "N/A"" at bounding box center [296, 198] width 352 height 9
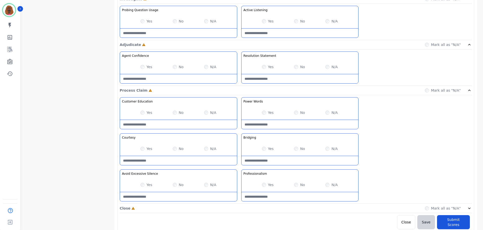
click at [238, 209] on div "Close Incomplete Mark all as "N/A"" at bounding box center [296, 208] width 352 height 9
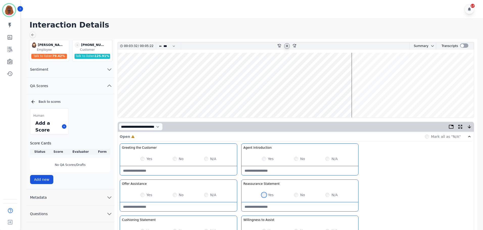
scroll to position [0, 0]
click at [242, 98] on wave at bounding box center [296, 85] width 356 height 65
click at [260, 101] on wave at bounding box center [296, 85] width 356 height 65
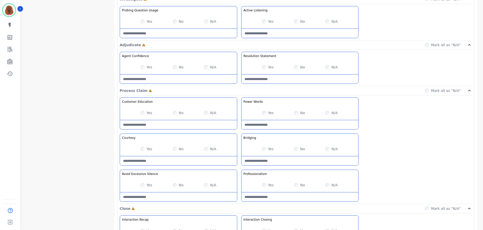
scroll to position [328, 0]
click at [172, 112] on div "Yes No N/A" at bounding box center [178, 113] width 117 height 14
click at [169, 125] on Education-note at bounding box center [178, 124] width 117 height 9
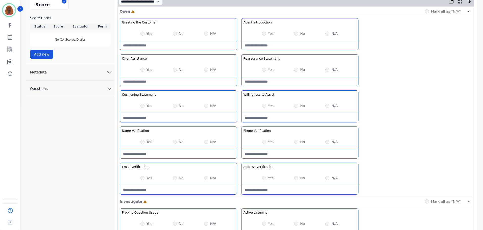
scroll to position [126, 0]
type Education-note "**********"
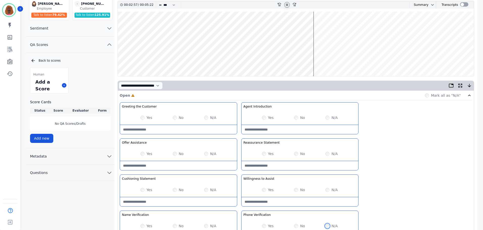
scroll to position [0, 0]
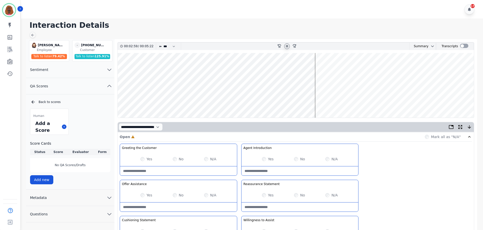
click at [157, 99] on wave at bounding box center [296, 85] width 356 height 65
click at [145, 100] on wave at bounding box center [296, 85] width 356 height 65
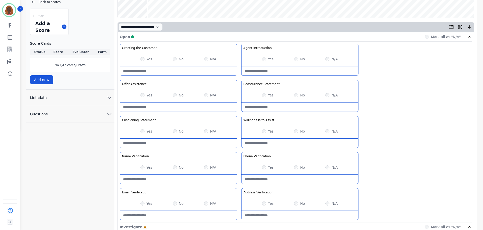
scroll to position [101, 0]
click at [292, 178] on Verification-note at bounding box center [299, 178] width 117 height 9
click at [252, 175] on Verification-note "**********" at bounding box center [299, 178] width 117 height 9
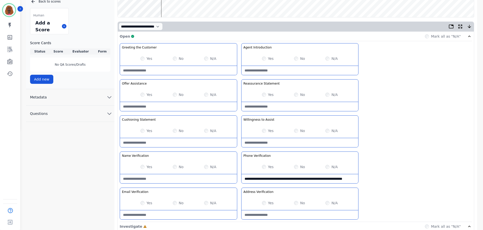
click at [252, 175] on Verification-note "**********" at bounding box center [299, 178] width 117 height 9
type Verification-note "**********"
click at [268, 219] on Verification-note at bounding box center [299, 214] width 117 height 9
paste Verification-note "**********"
type Verification-note "**********"
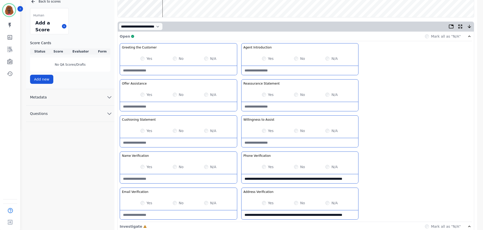
click at [202, 212] on Verification-note at bounding box center [178, 214] width 117 height 9
paste Verification-note "**********"
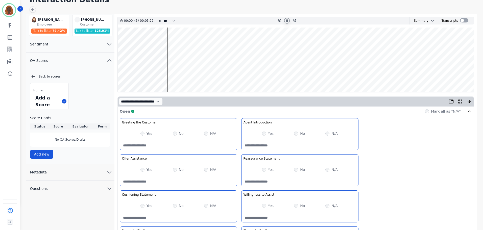
scroll to position [25, 0]
type Verification-note "**********"
click at [285, 21] on icon at bounding box center [287, 21] width 4 height 4
click at [287, 21] on icon at bounding box center [287, 21] width 2 height 2
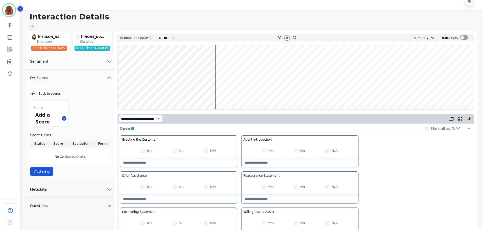
scroll to position [0, 0]
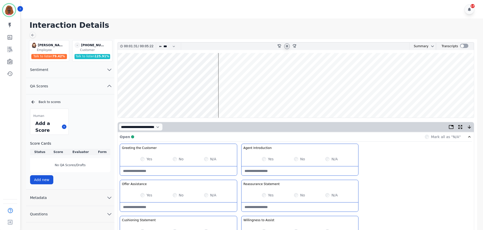
click at [222, 99] on wave at bounding box center [296, 85] width 356 height 65
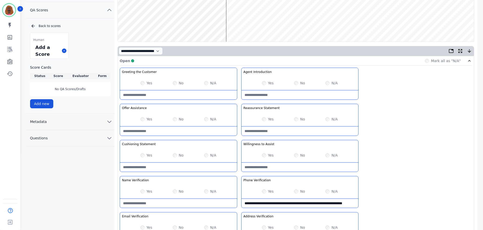
scroll to position [76, 0]
click at [260, 26] on wave at bounding box center [296, 9] width 356 height 65
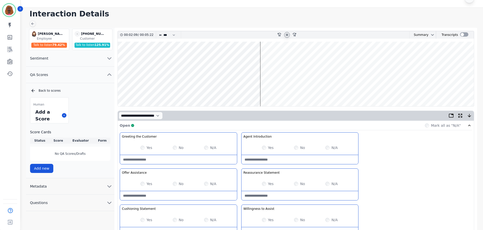
scroll to position [0, 0]
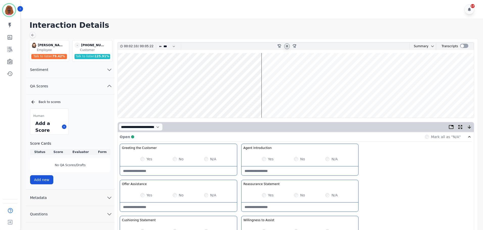
click at [313, 101] on wave at bounding box center [296, 85] width 356 height 65
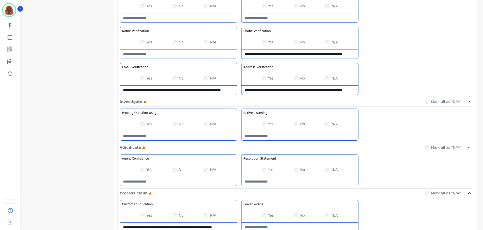
scroll to position [226, 0]
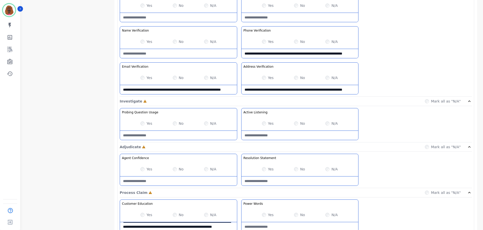
click at [277, 136] on Listening-note at bounding box center [299, 135] width 117 height 9
type Listening-note "*"
click at [167, 134] on Usage-note at bounding box center [178, 135] width 117 height 9
click at [230, 135] on Usage-note "**********" at bounding box center [178, 135] width 117 height 9
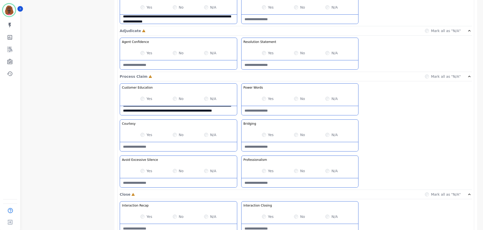
scroll to position [10, 0]
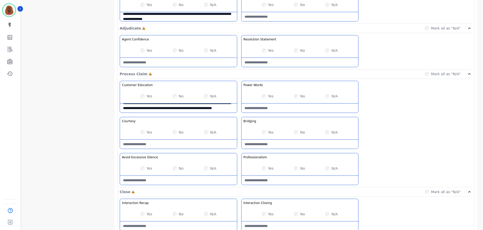
type Usage-note "**********"
click at [146, 109] on Education-note "**********" at bounding box center [178, 107] width 117 height 9
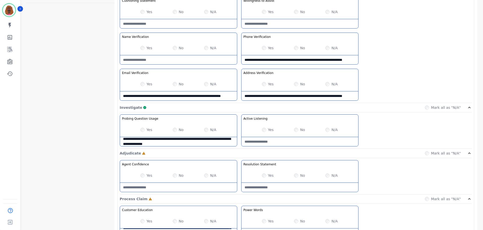
scroll to position [219, 0]
type Education-note "**********"
drag, startPoint x: 123, startPoint y: 95, endPoint x: 251, endPoint y: 103, distance: 128.5
click at [251, 103] on div "Greeting the Customer Welcome is where we quickly greet our customer as a known…" at bounding box center [296, 13] width 352 height 179
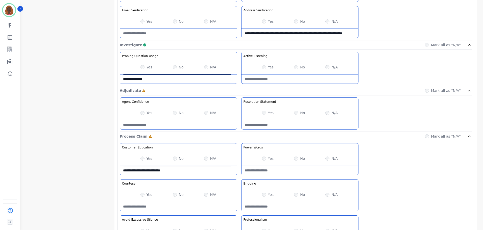
scroll to position [282, 0]
click at [169, 78] on Usage-note "**********" at bounding box center [178, 78] width 117 height 9
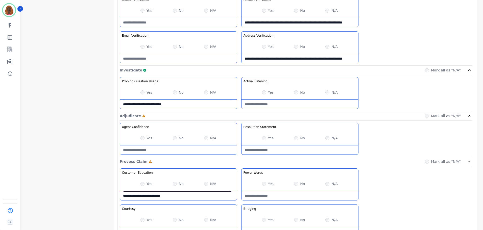
scroll to position [257, 0]
type Usage-note "**********"
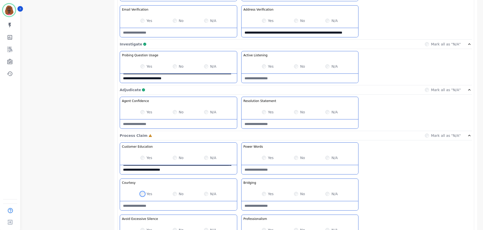
scroll to position [283, 0]
click at [284, 75] on Listening-note at bounding box center [299, 78] width 117 height 9
type Listening-note "**********"
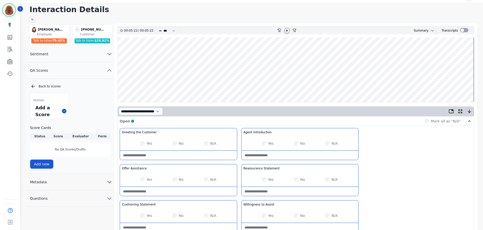
scroll to position [0, 0]
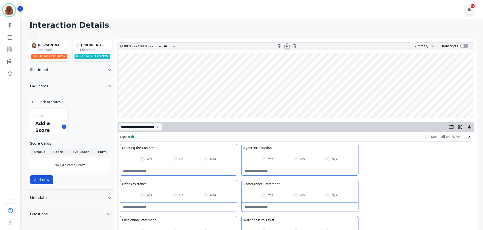
click at [455, 101] on wave at bounding box center [296, 85] width 356 height 65
click at [287, 47] on icon at bounding box center [287, 46] width 4 height 4
click at [284, 45] on div at bounding box center [287, 46] width 8 height 7
click at [285, 46] on icon at bounding box center [287, 46] width 4 height 4
click at [358, 98] on wave at bounding box center [296, 85] width 356 height 65
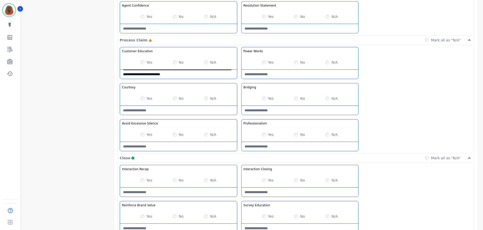
scroll to position [379, 0]
click at [287, 112] on Claim-Bridging-note at bounding box center [299, 110] width 117 height 9
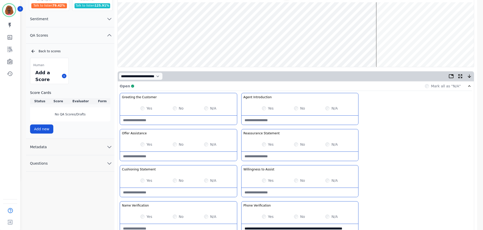
scroll to position [51, 0]
click at [362, 49] on wave at bounding box center [296, 35] width 356 height 65
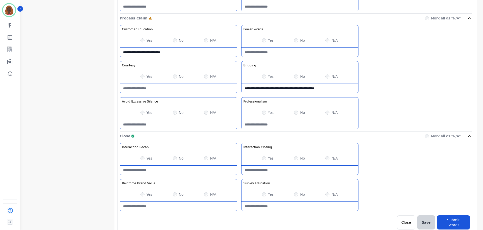
scroll to position [401, 0]
click at [313, 88] on Claim-Bridging-note "**********" at bounding box center [299, 88] width 117 height 9
type Claim-Bridging-note "**********"
drag, startPoint x: 448, startPoint y: 212, endPoint x: 450, endPoint y: 216, distance: 4.5
click at [448, 212] on div "Interaction Recap Effectively summarize the conversation and set expectations f…" at bounding box center [296, 178] width 352 height 70
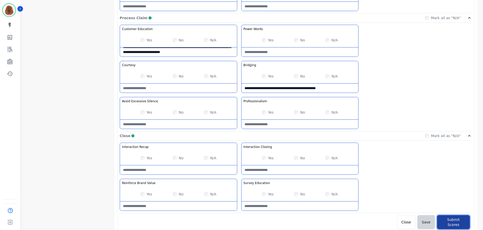
click at [450, 217] on button "Submit Scores" at bounding box center [453, 222] width 33 height 14
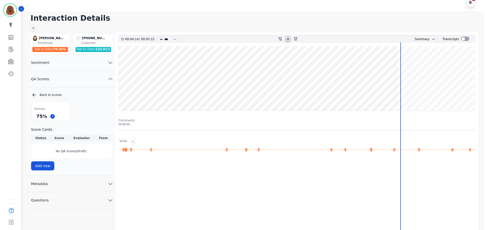
scroll to position [0, 0]
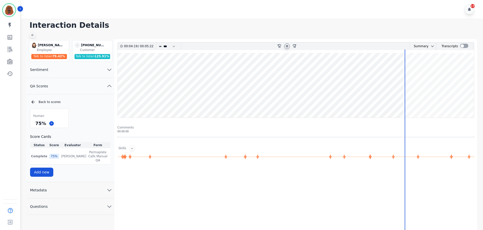
click at [32, 35] on icon at bounding box center [32, 35] width 3 height 3
